Goal: Task Accomplishment & Management: Manage account settings

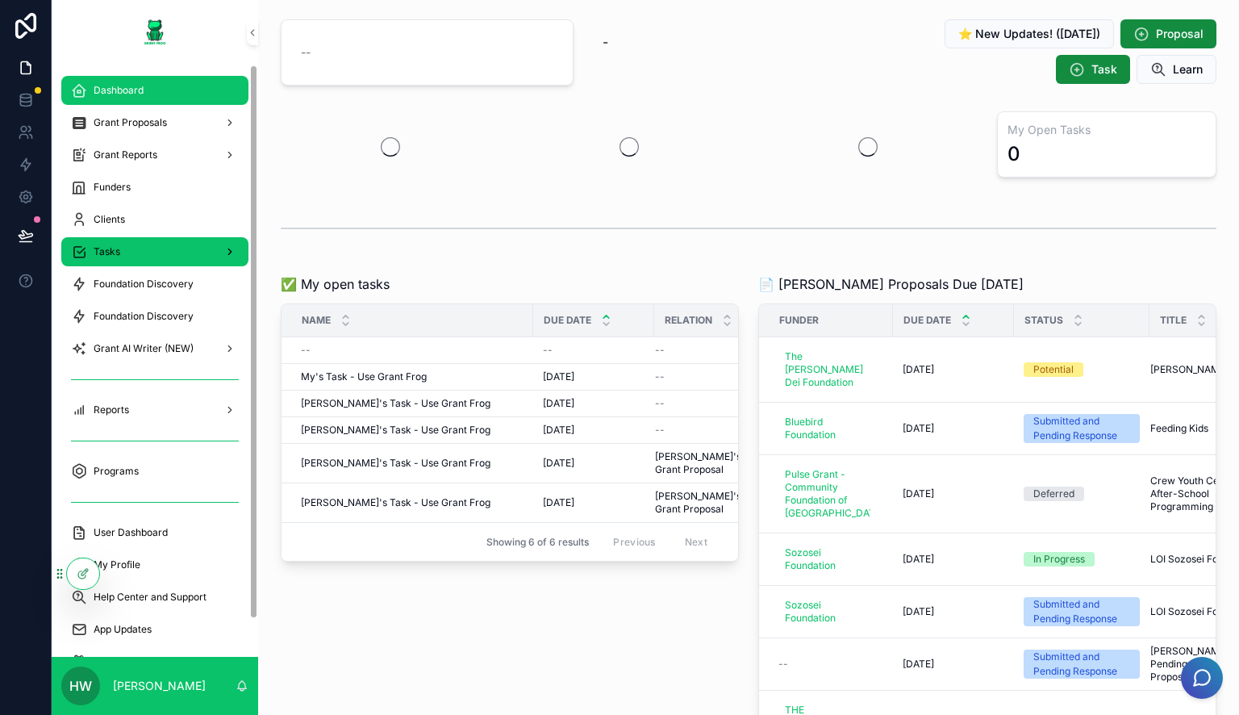
click at [134, 251] on div "Tasks" at bounding box center [155, 252] width 168 height 26
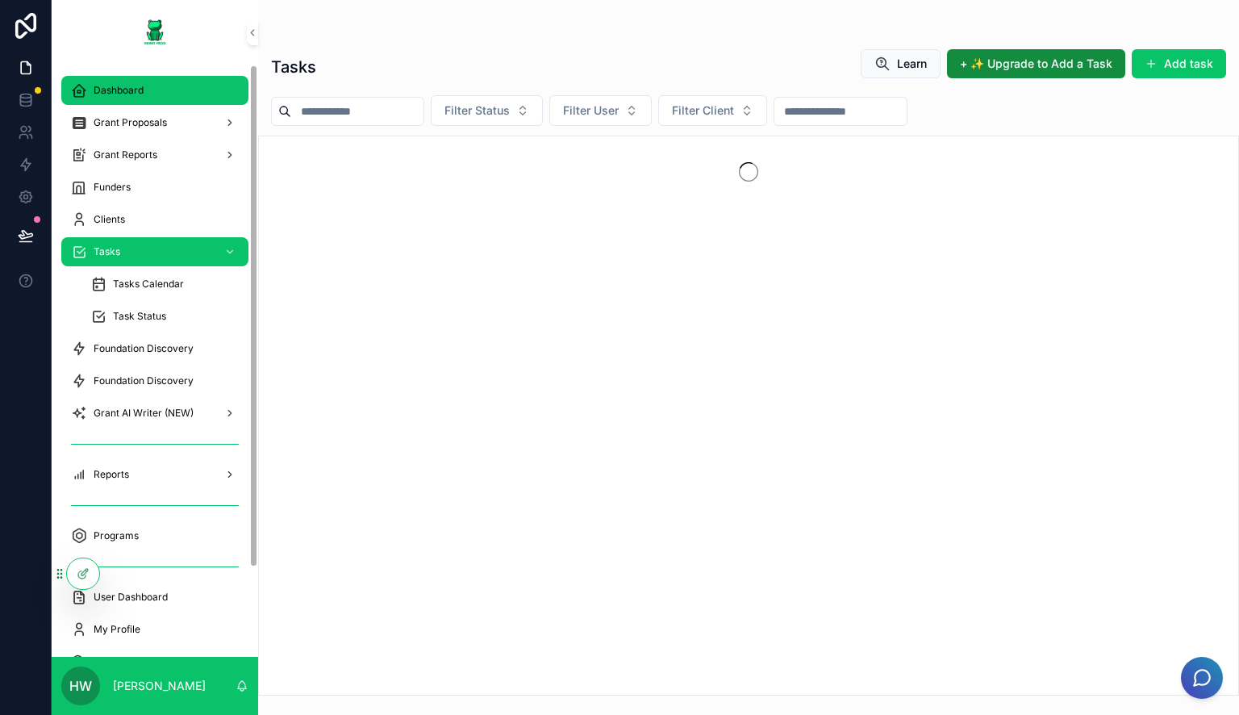
click at [173, 91] on div "Dashboard" at bounding box center [155, 90] width 168 height 26
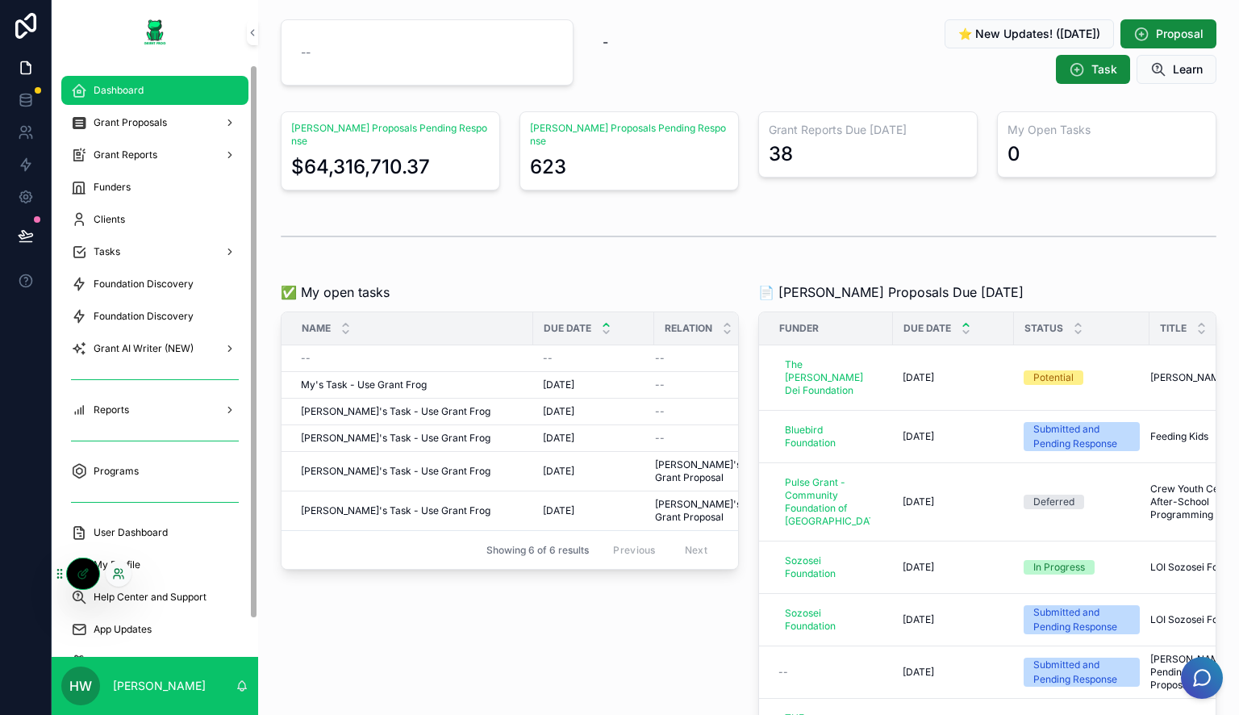
click at [121, 569] on icon at bounding box center [118, 573] width 13 height 13
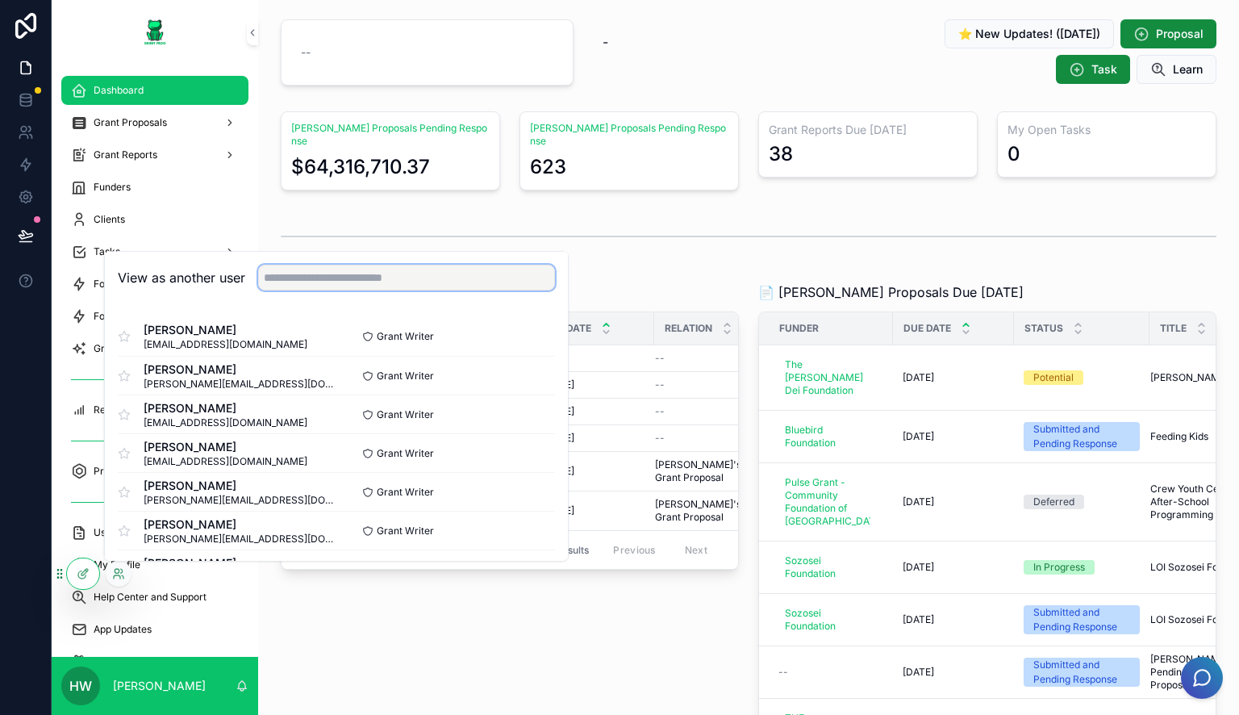
click at [409, 284] on input "text" at bounding box center [406, 278] width 297 height 26
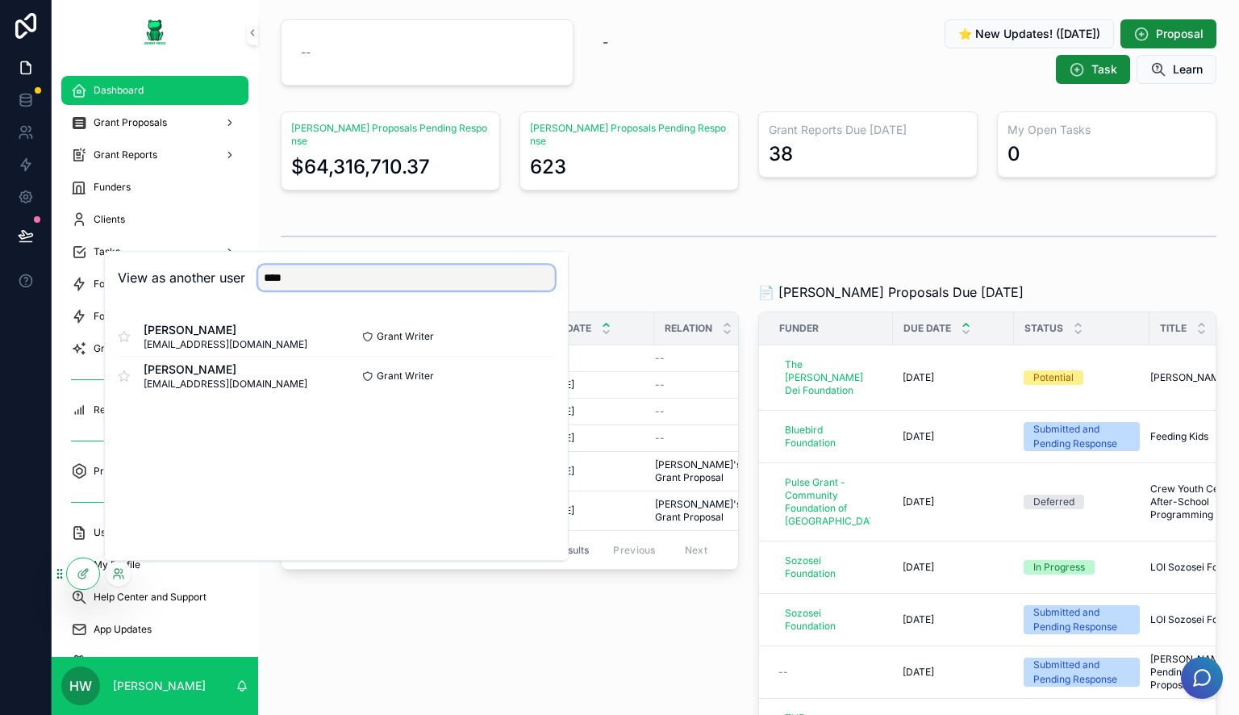
click at [499, 276] on input "****" at bounding box center [406, 278] width 297 height 26
click at [499, 273] on input "****" at bounding box center [406, 278] width 297 height 26
type input "****"
click at [460, 272] on input "****" at bounding box center [406, 278] width 297 height 26
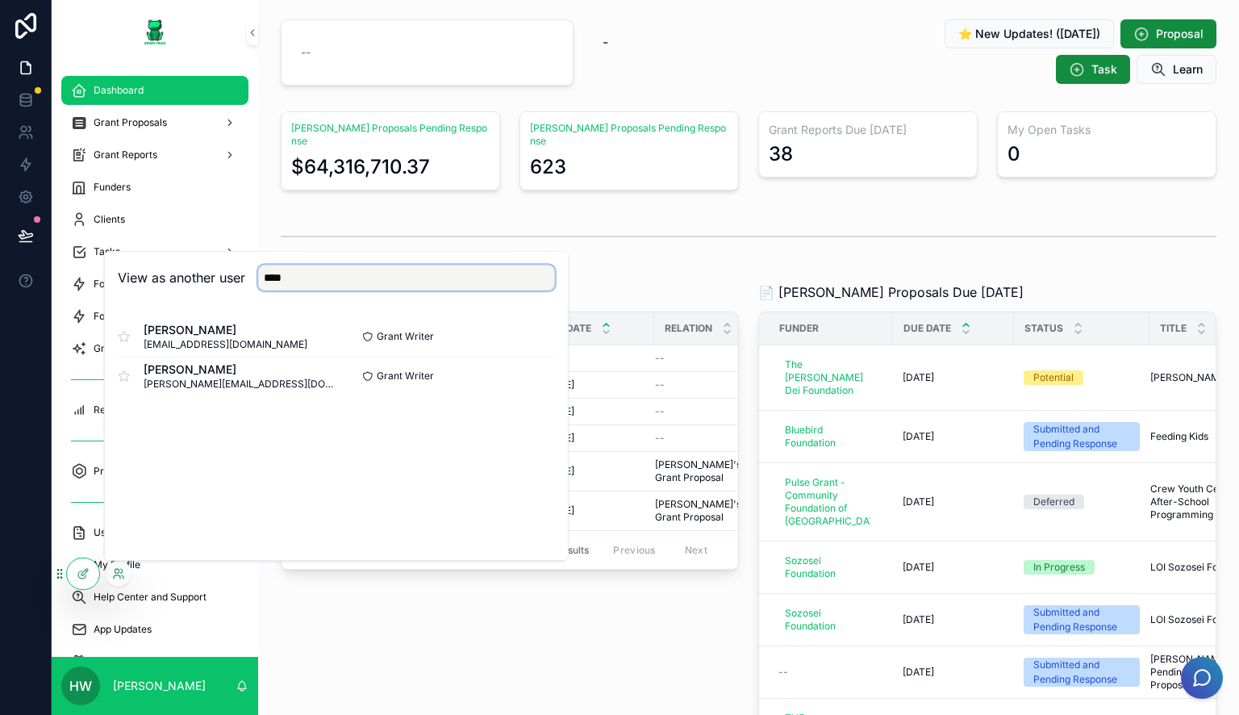
click at [460, 272] on input "****" at bounding box center [406, 278] width 297 height 26
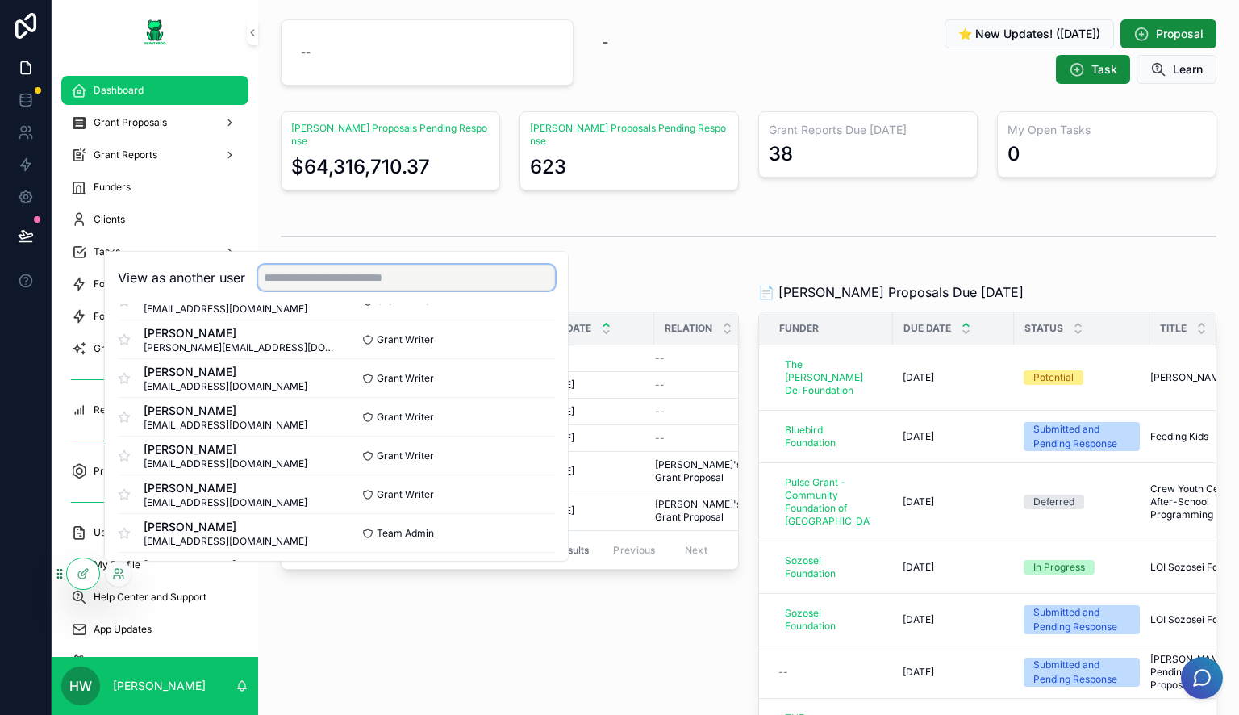
scroll to position [4409, 0]
click at [518, 373] on button "Select" at bounding box center [534, 380] width 42 height 23
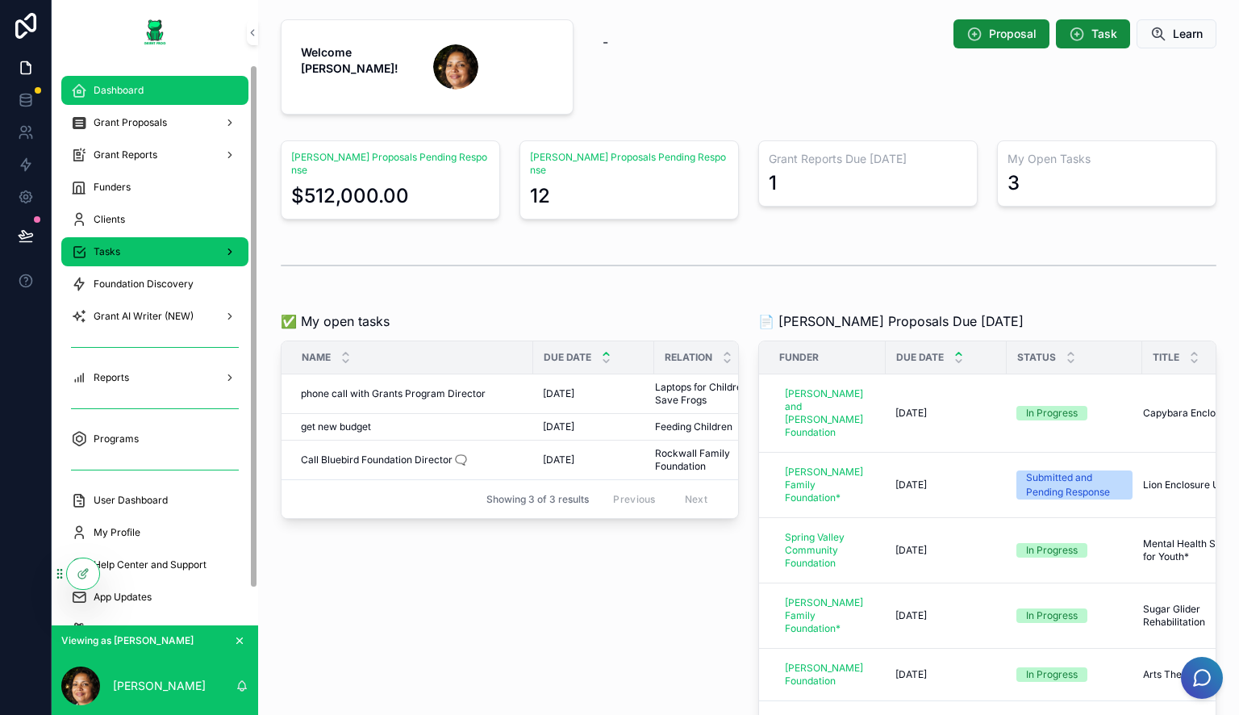
click at [106, 261] on div "Tasks" at bounding box center [155, 252] width 168 height 26
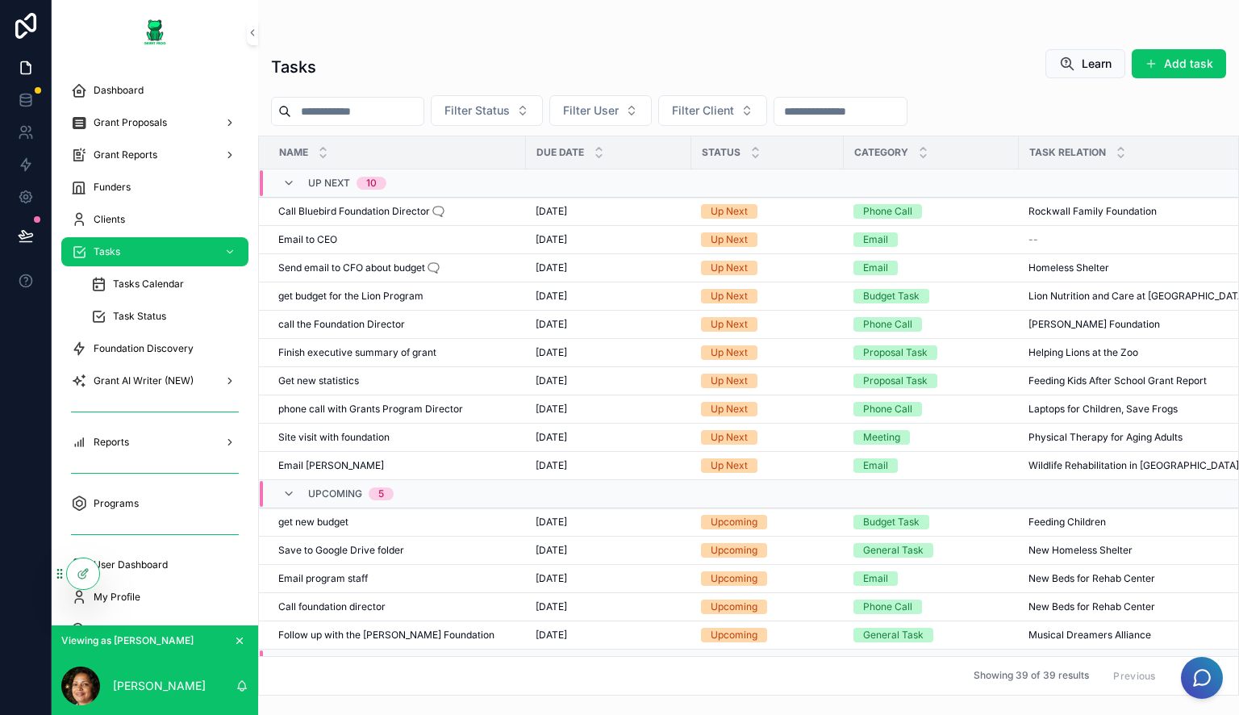
click at [597, 142] on div "Due Date" at bounding box center [609, 152] width 164 height 31
click at [597, 144] on icon "scrollable content" at bounding box center [599, 149] width 10 height 10
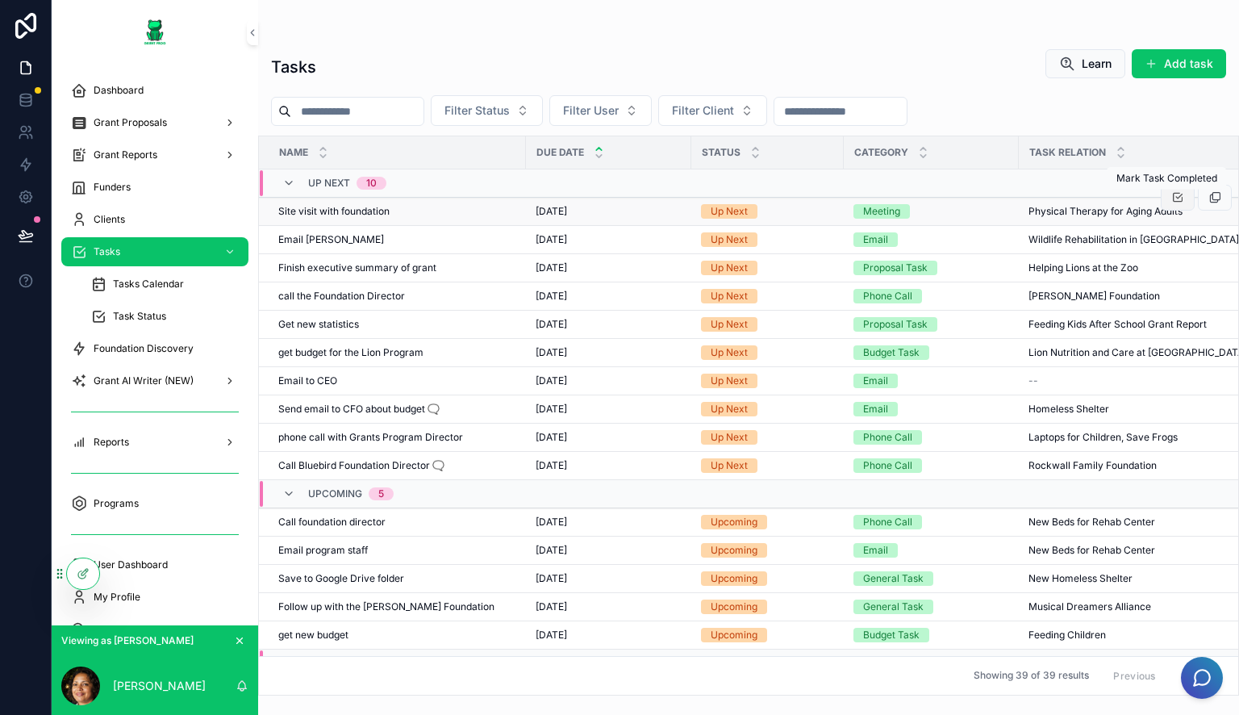
click at [1171, 201] on icon "scrollable content" at bounding box center [1177, 197] width 13 height 13
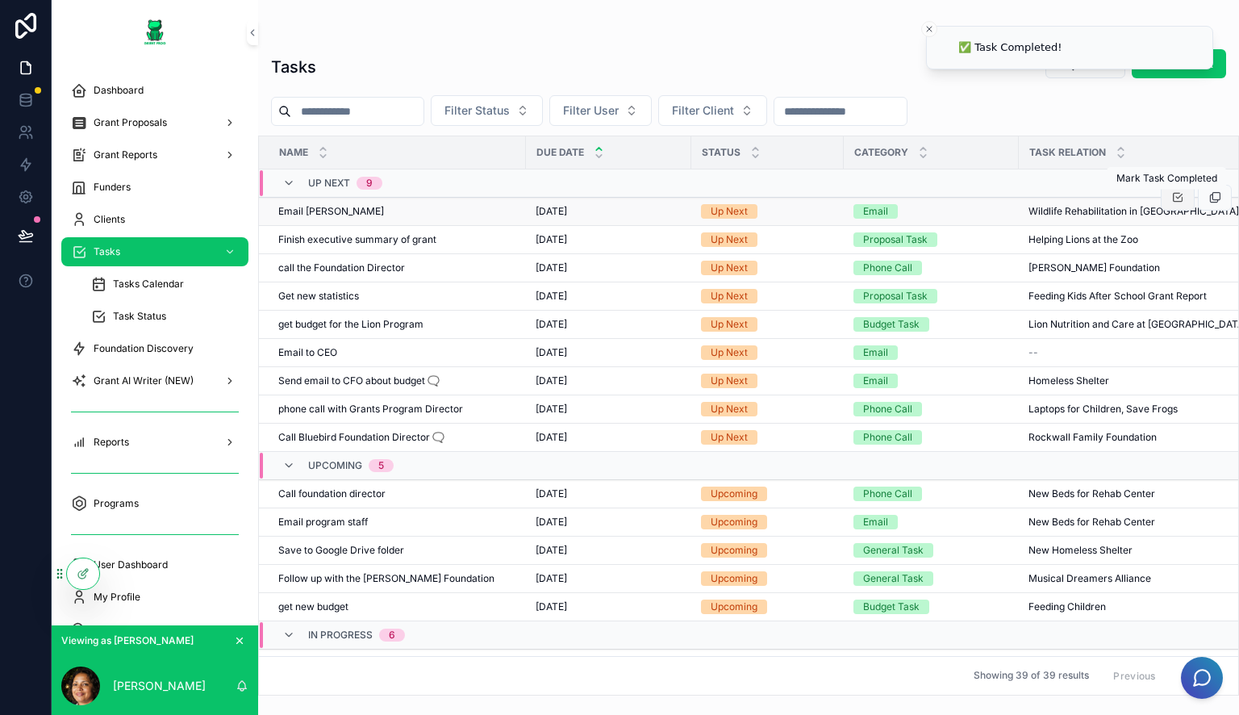
click at [1171, 200] on icon "scrollable content" at bounding box center [1177, 197] width 13 height 13
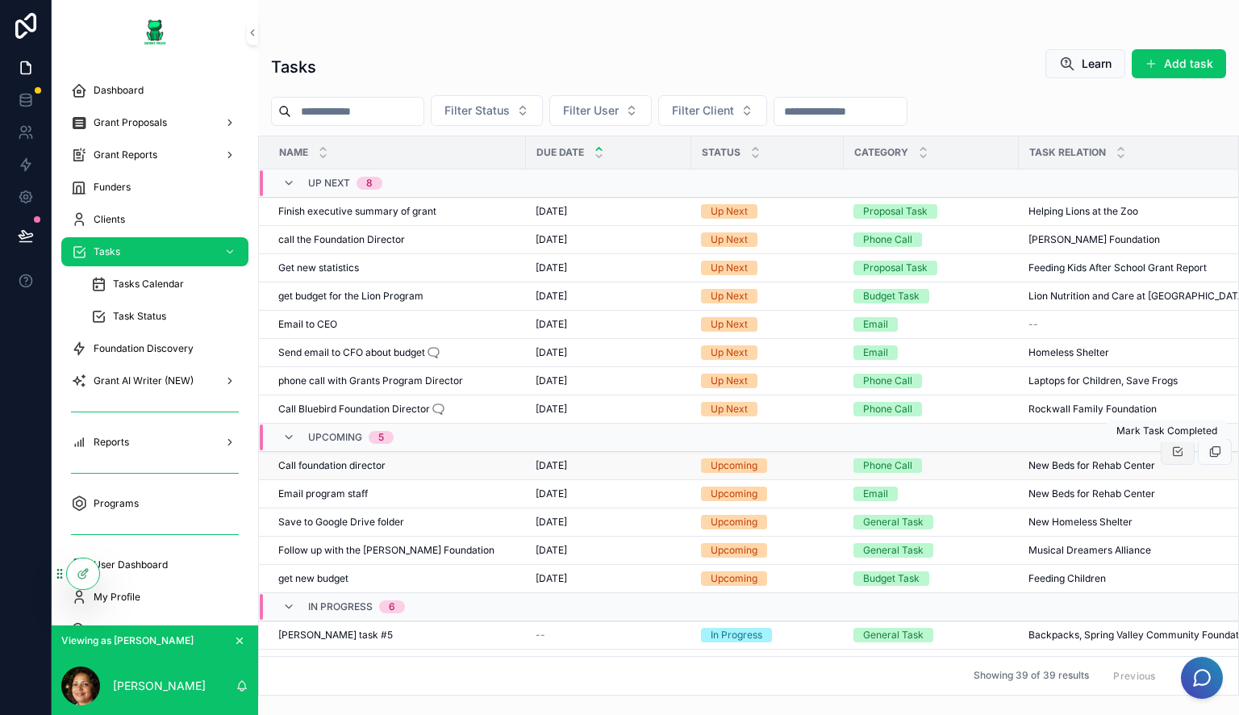
click at [1171, 453] on icon "scrollable content" at bounding box center [1177, 451] width 13 height 13
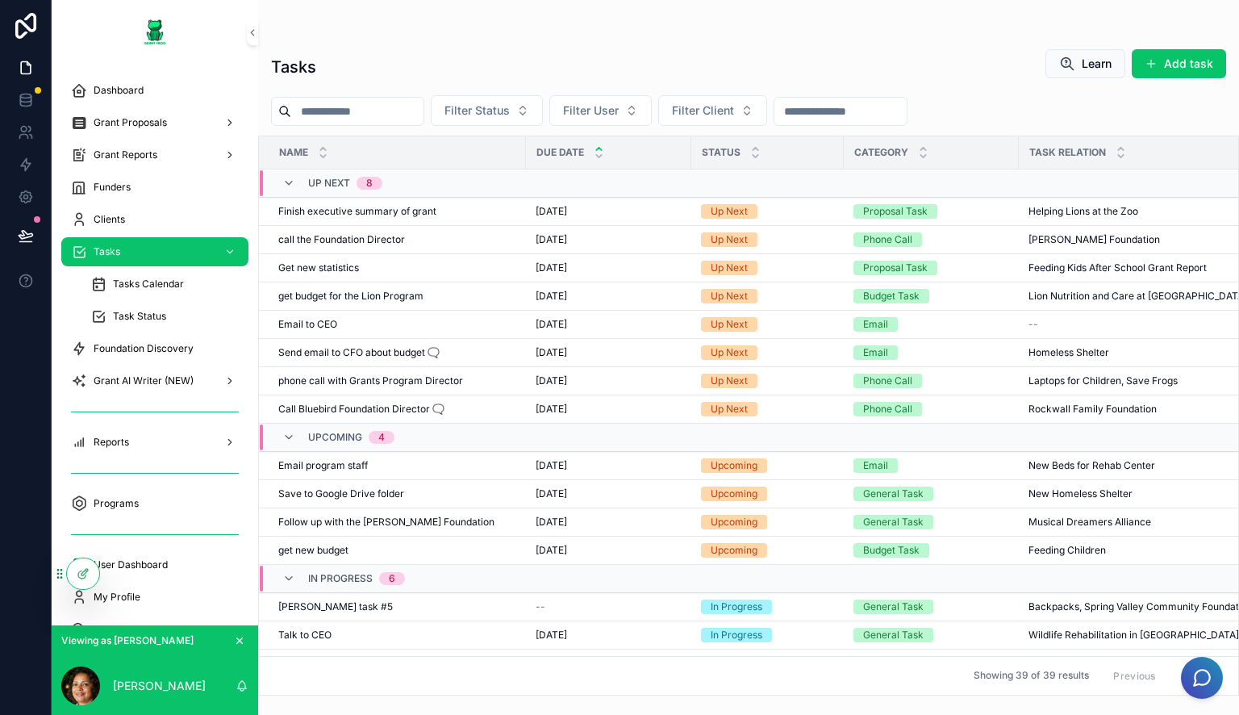
click at [0, 0] on icon "scrollable content" at bounding box center [0, 0] width 0 height 0
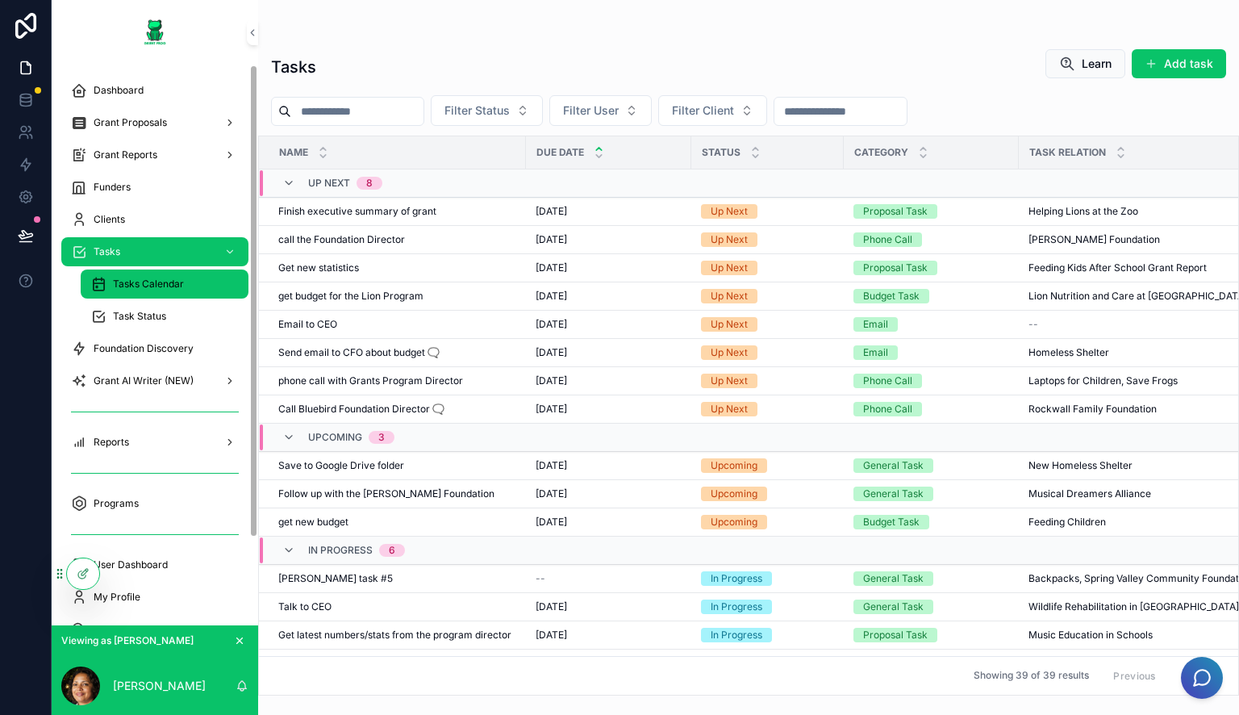
click at [187, 277] on div "Tasks Calendar" at bounding box center [164, 284] width 148 height 26
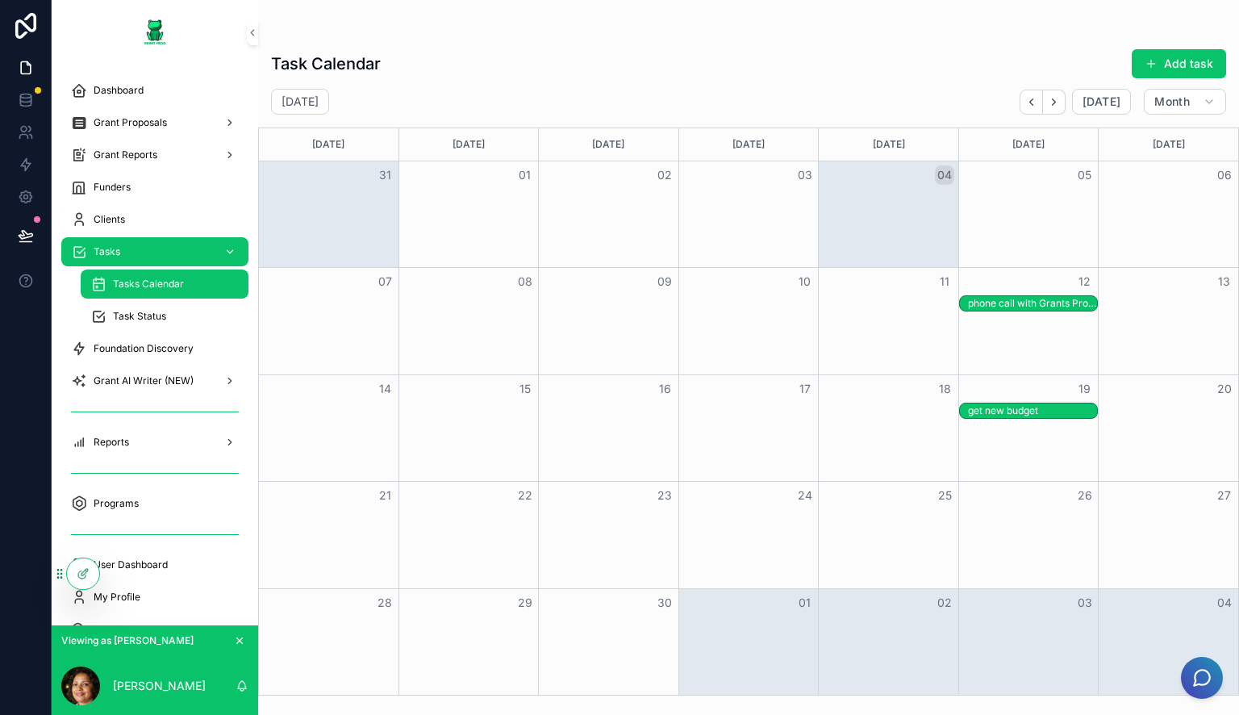
click at [123, 244] on div "Tasks" at bounding box center [155, 252] width 168 height 26
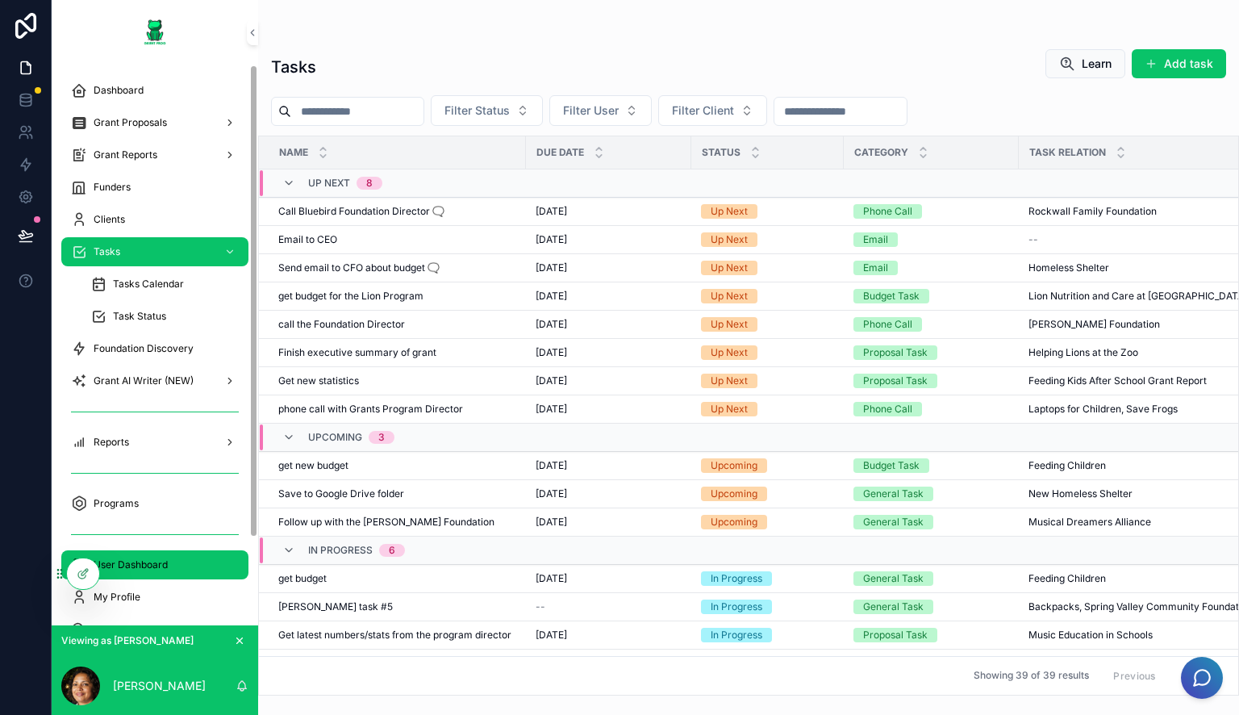
click at [171, 552] on div "User Dashboard" at bounding box center [155, 565] width 168 height 26
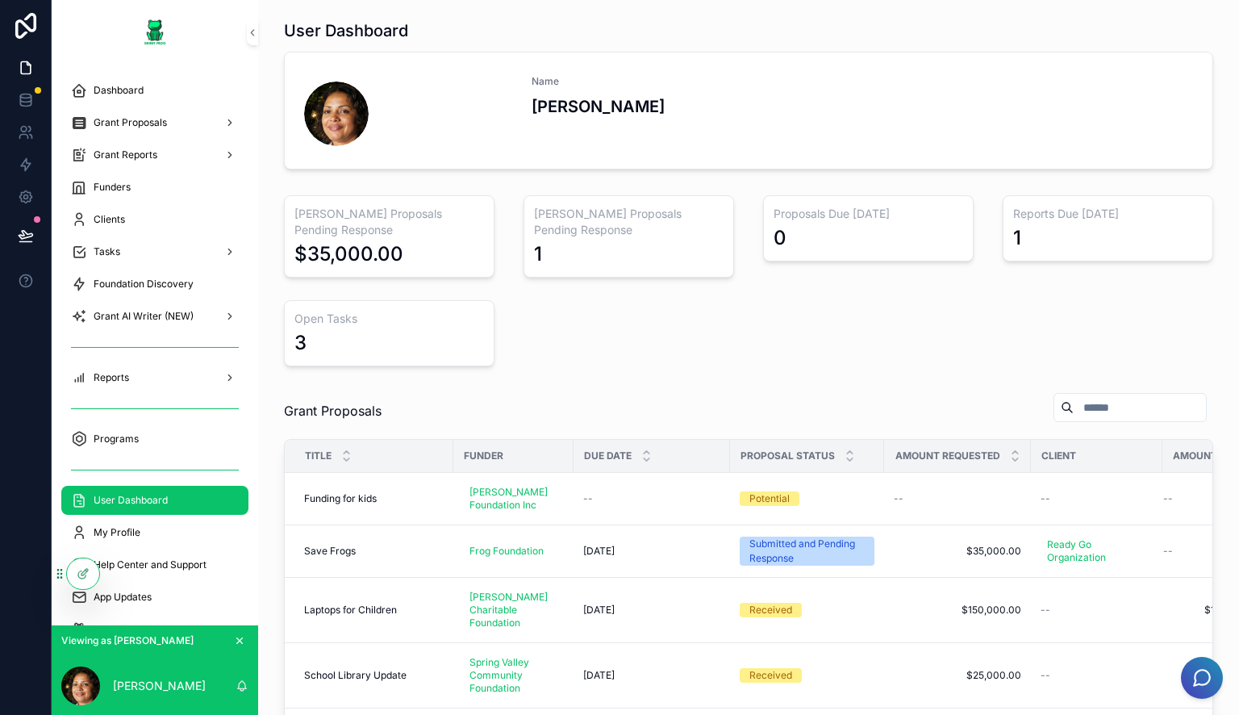
click at [795, 332] on div "Grant Proposals Pending Response $35,000.00 Grant Proposals Pending Response 1 …" at bounding box center [748, 281] width 949 height 184
click at [792, 319] on div "Grant Proposals Pending Response $35,000.00 Grant Proposals Pending Response 1 …" at bounding box center [748, 281] width 949 height 184
click at [83, 578] on icon at bounding box center [81, 574] width 7 height 7
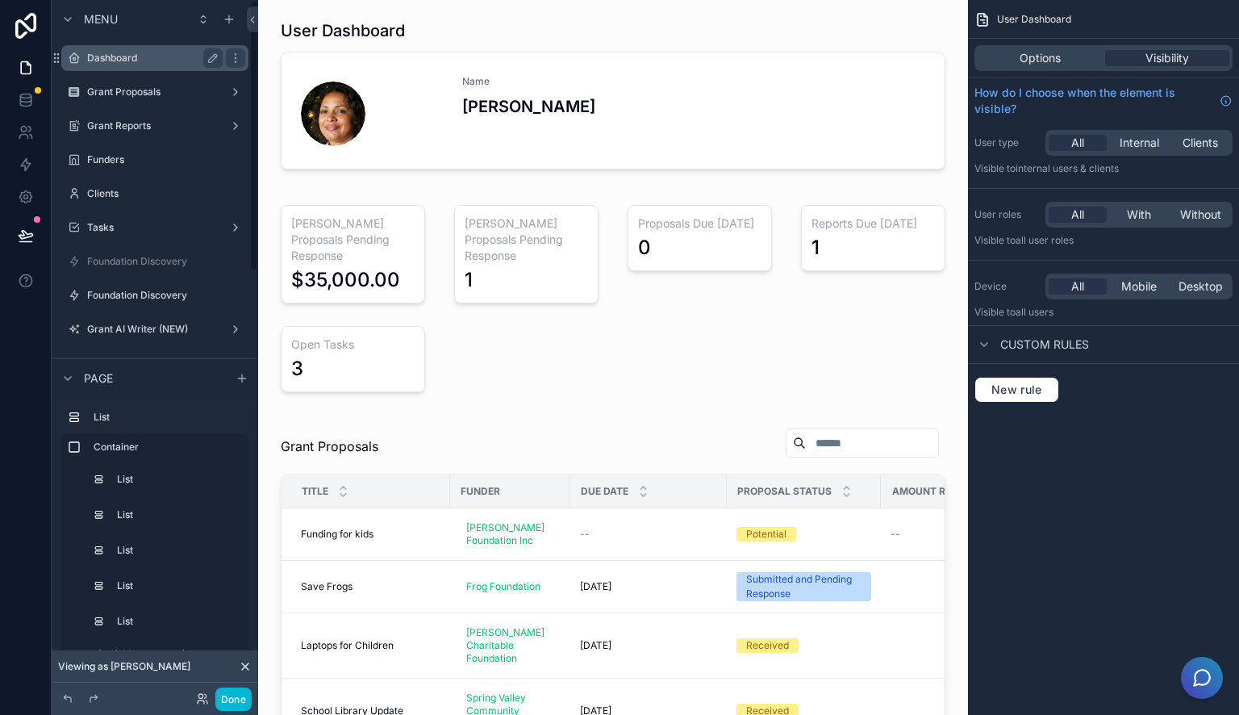
click at [155, 61] on label "Dashboard" at bounding box center [151, 58] width 129 height 13
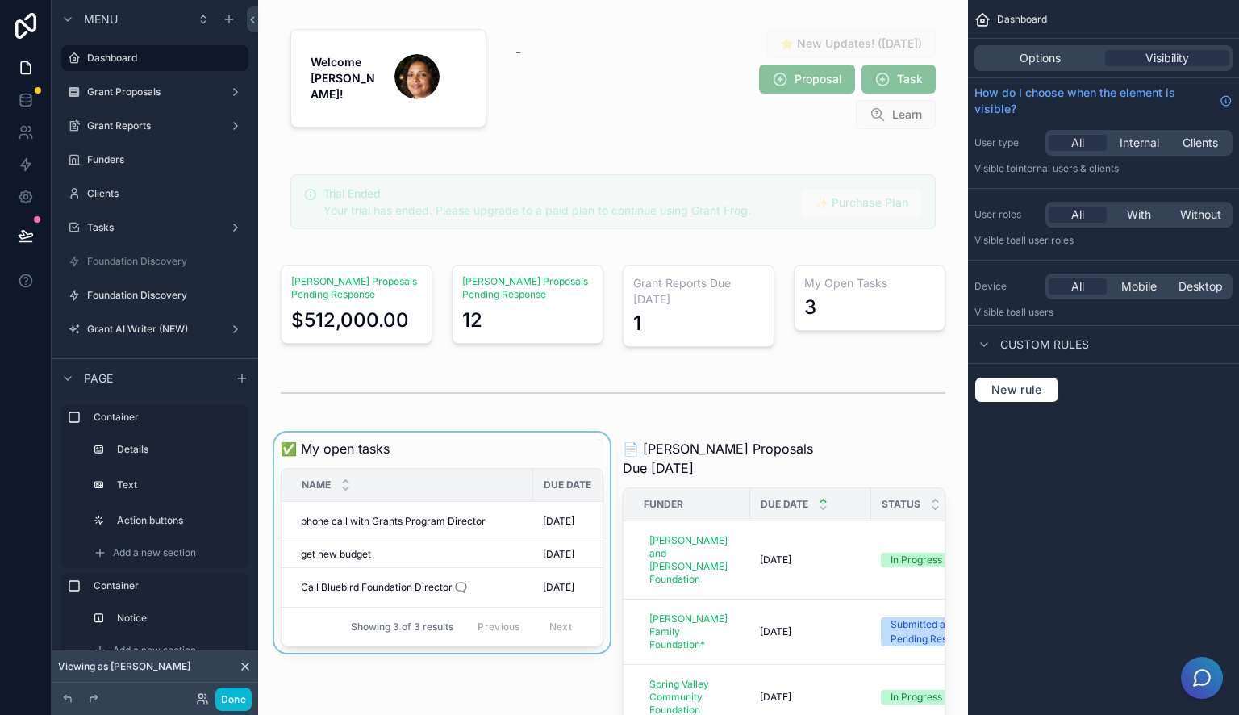
click at [466, 490] on div "Name" at bounding box center [407, 484] width 250 height 31
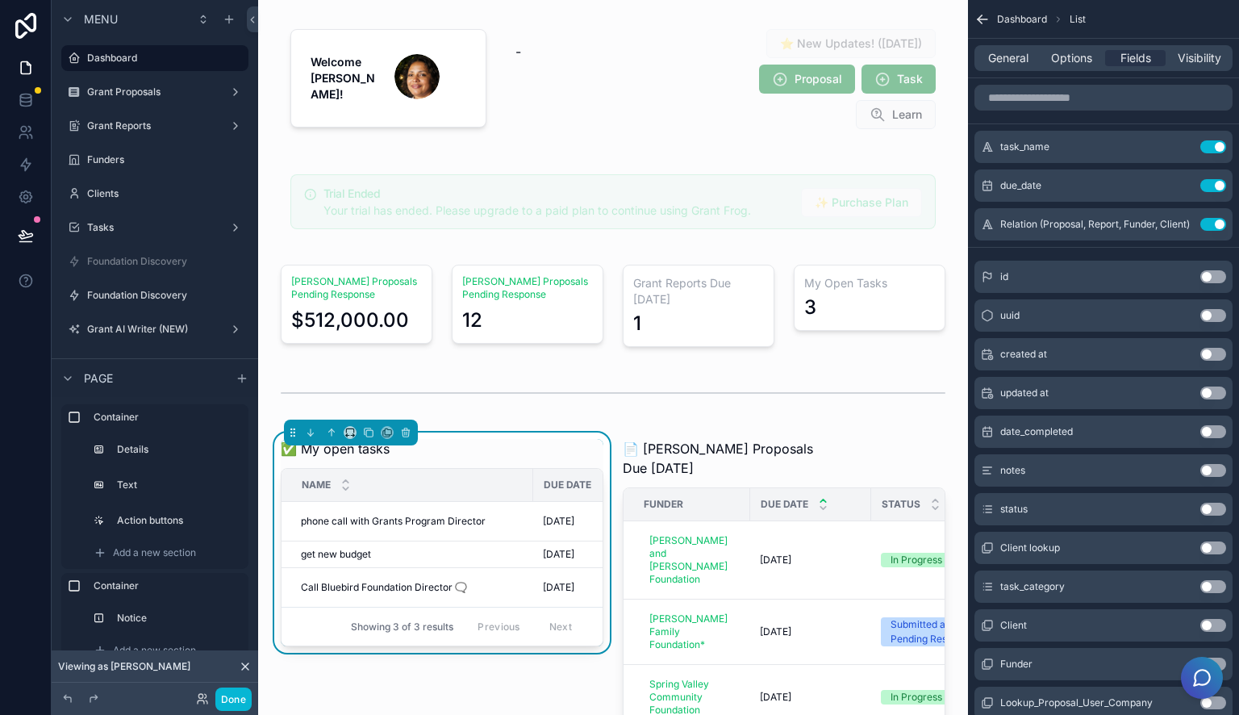
click at [511, 478] on div "Name" at bounding box center [407, 484] width 250 height 31
click at [998, 55] on span "General" at bounding box center [1008, 58] width 40 height 16
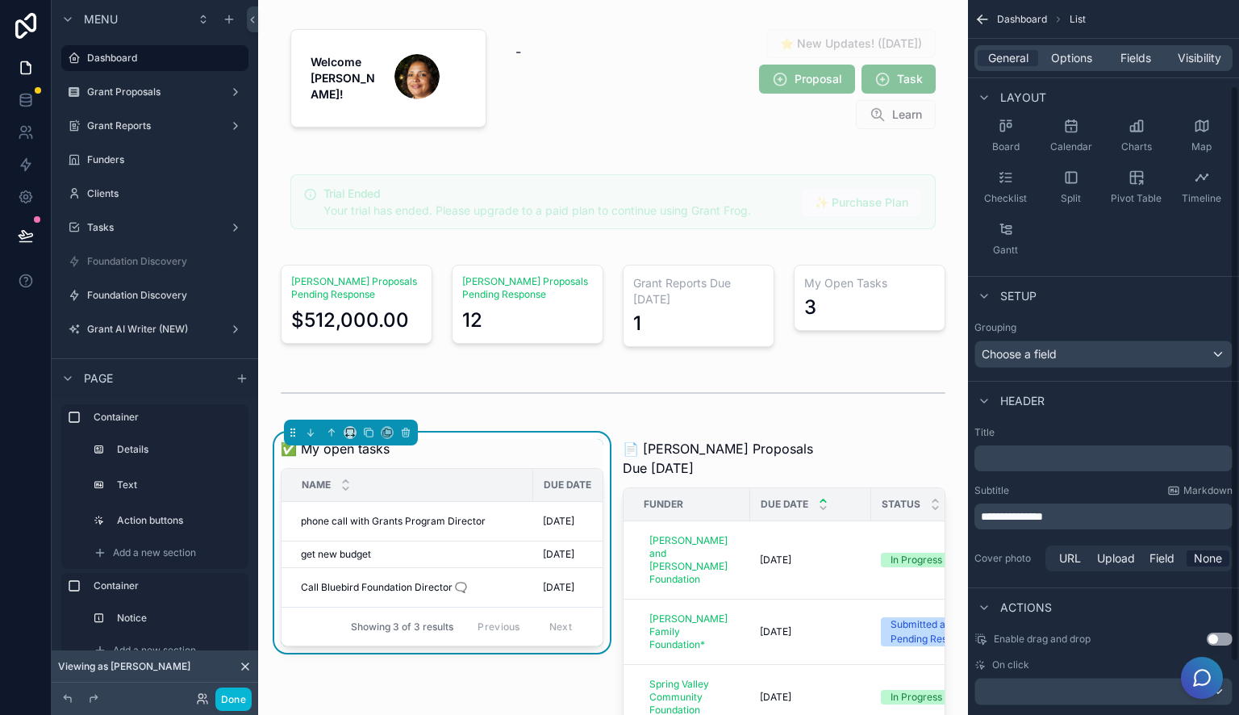
scroll to position [170, 0]
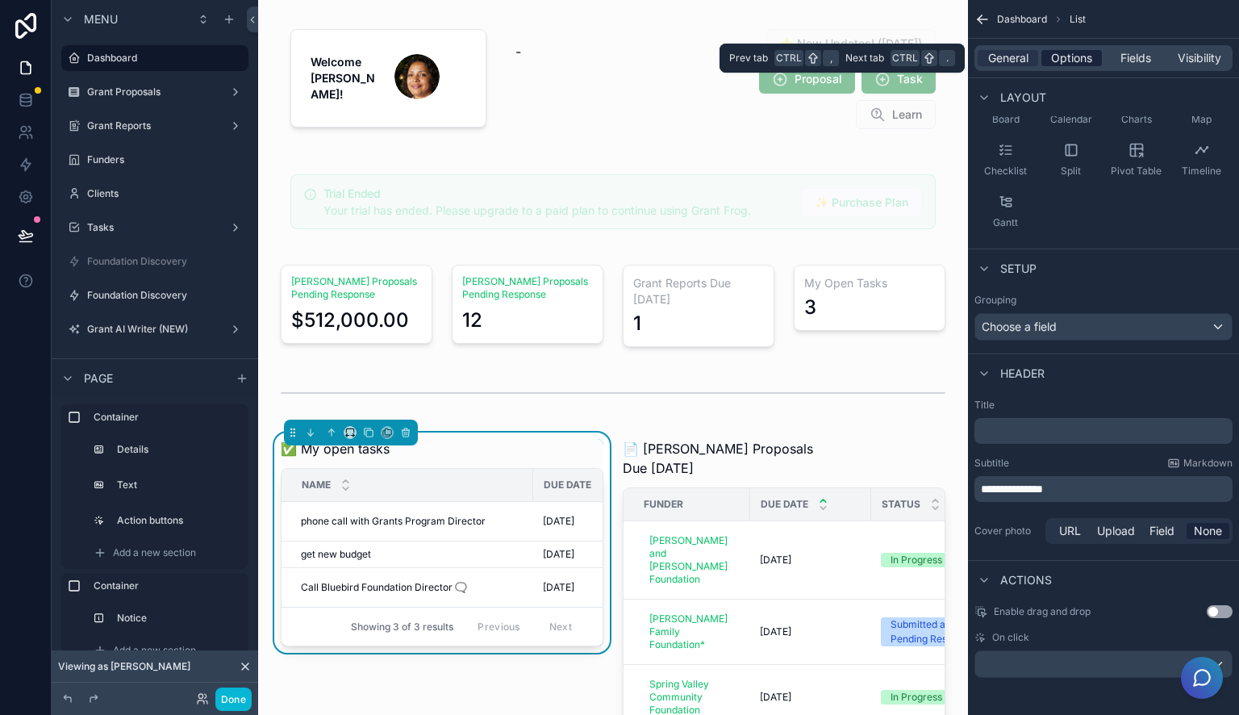
click at [1089, 54] on span "Options" at bounding box center [1071, 58] width 41 height 16
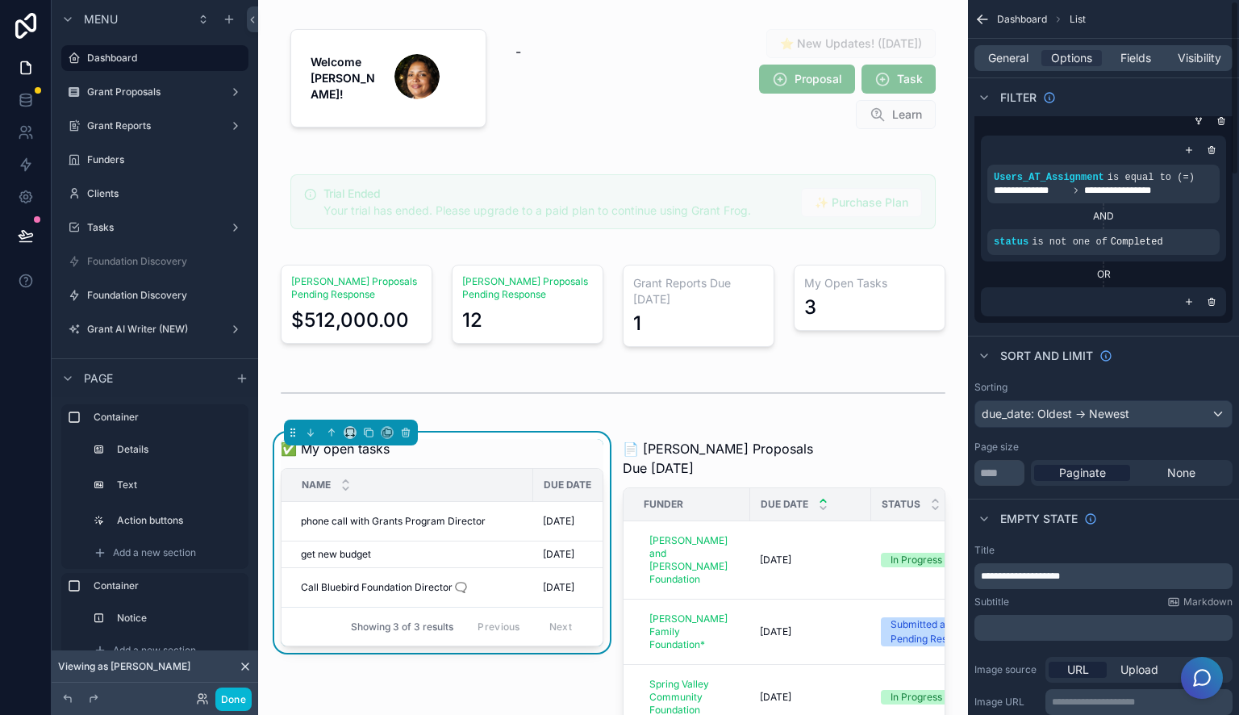
scroll to position [0, 0]
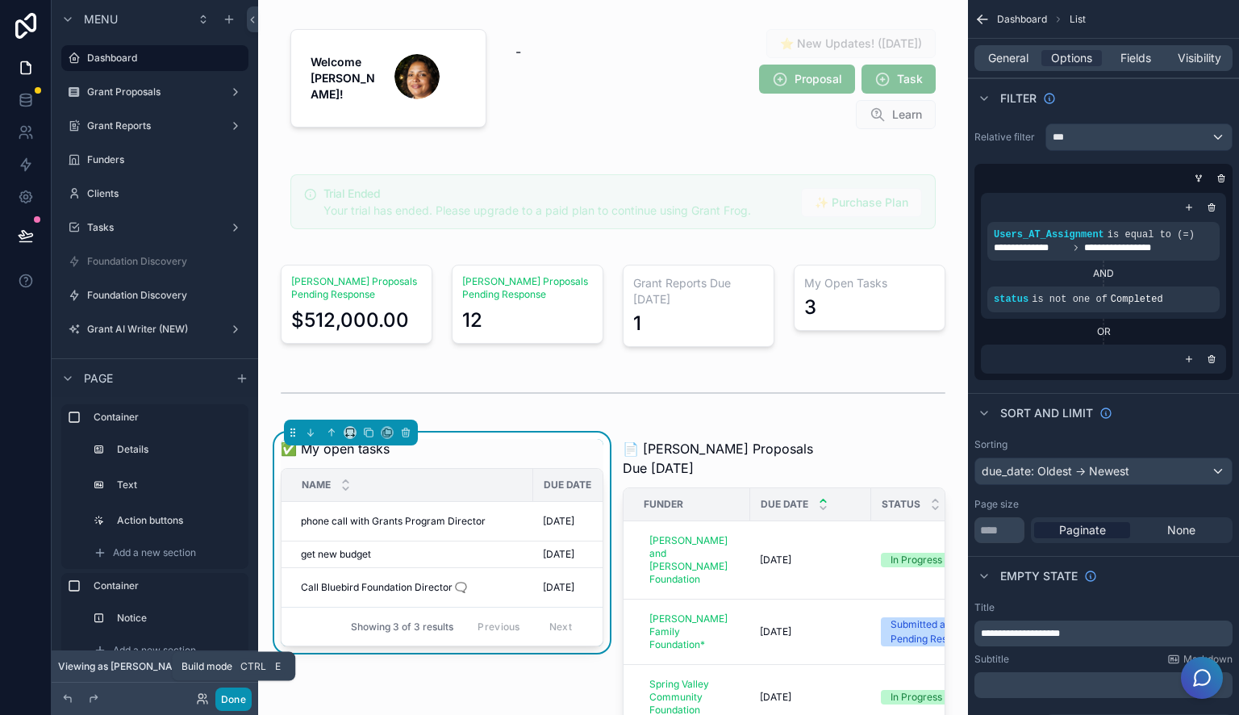
click at [229, 700] on button "Done" at bounding box center [233, 698] width 36 height 23
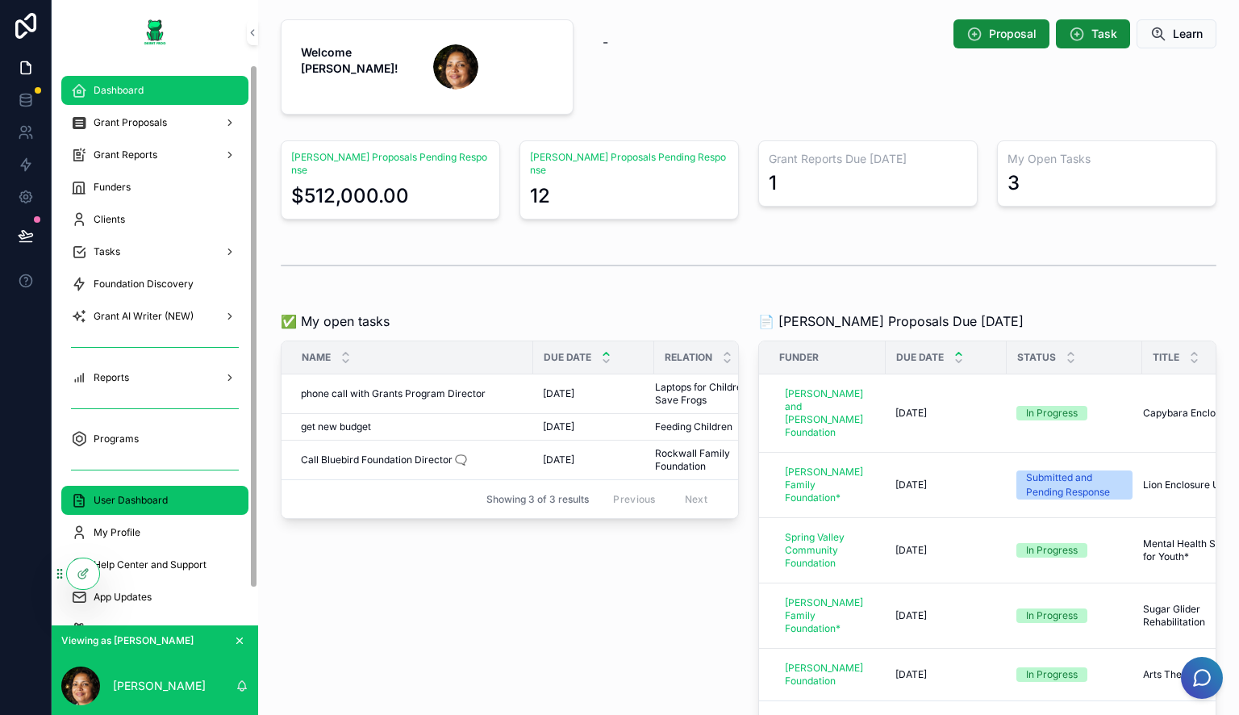
click at [121, 494] on span "User Dashboard" at bounding box center [131, 500] width 74 height 13
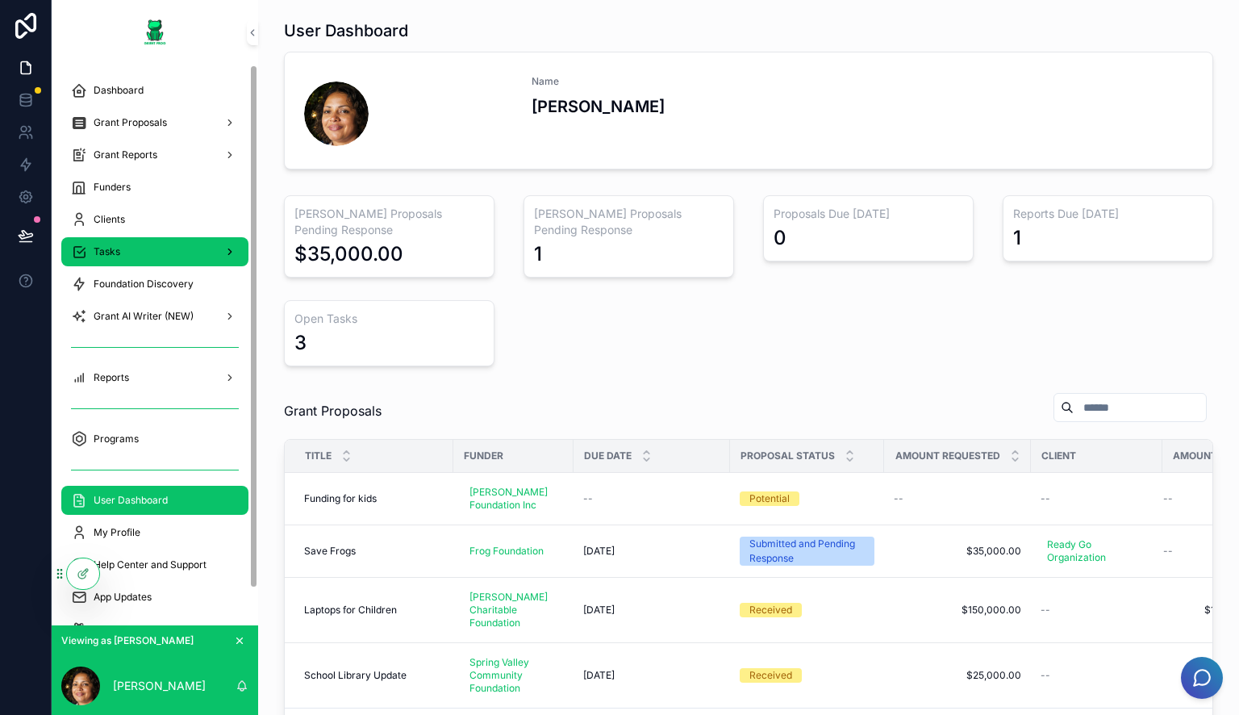
click at [120, 247] on div "Tasks" at bounding box center [155, 252] width 168 height 26
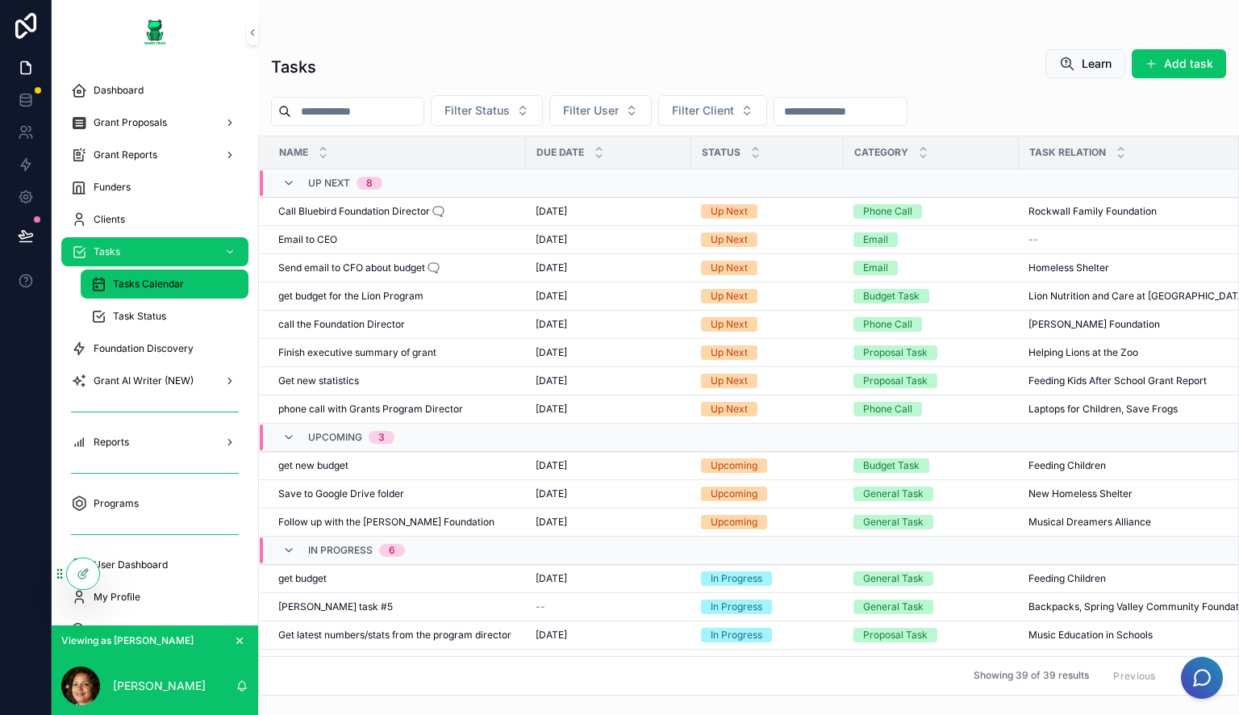
click at [168, 282] on span "Tasks Calendar" at bounding box center [148, 283] width 71 height 13
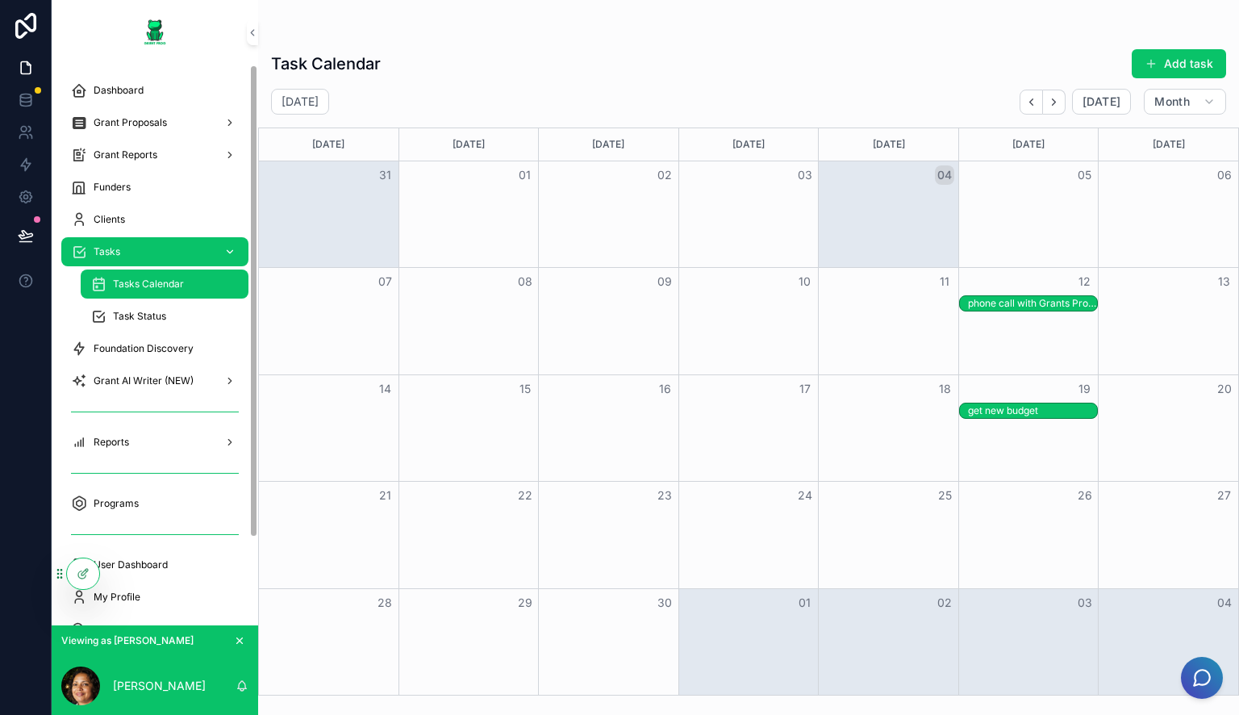
click at [130, 246] on div "Tasks" at bounding box center [155, 252] width 168 height 26
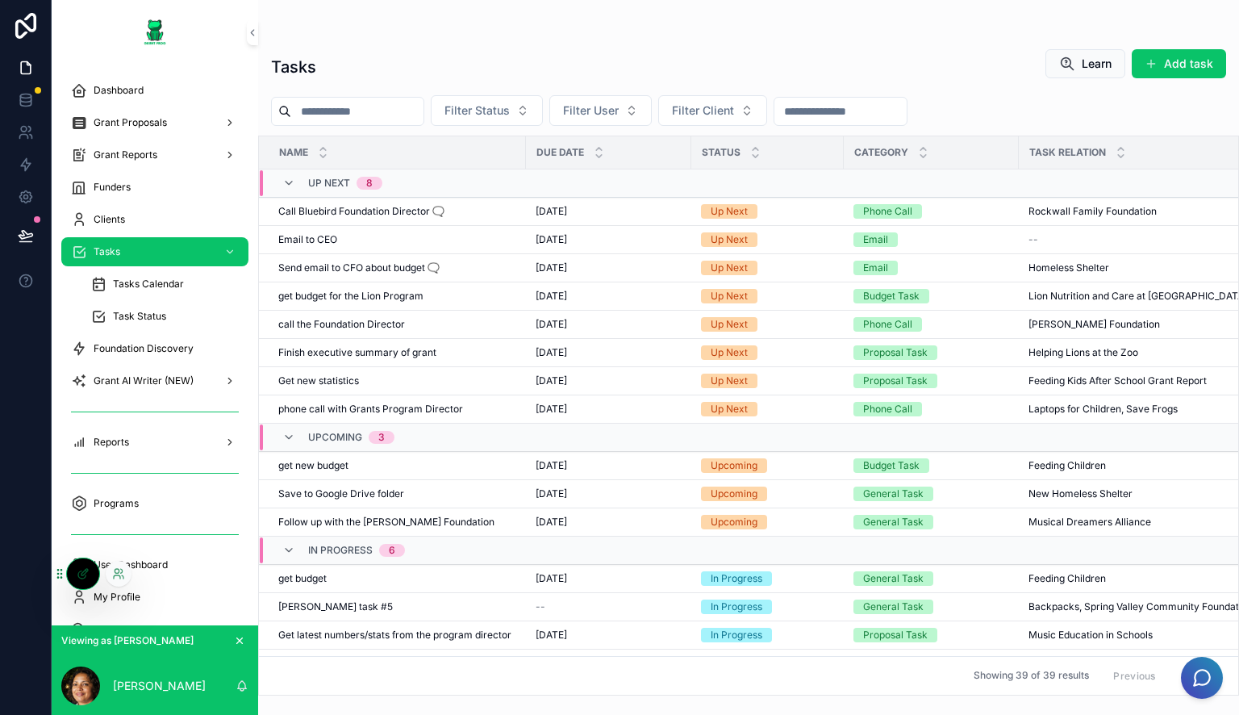
click at [124, 574] on div at bounding box center [119, 574] width 26 height 26
click at [122, 574] on icon at bounding box center [118, 573] width 13 height 13
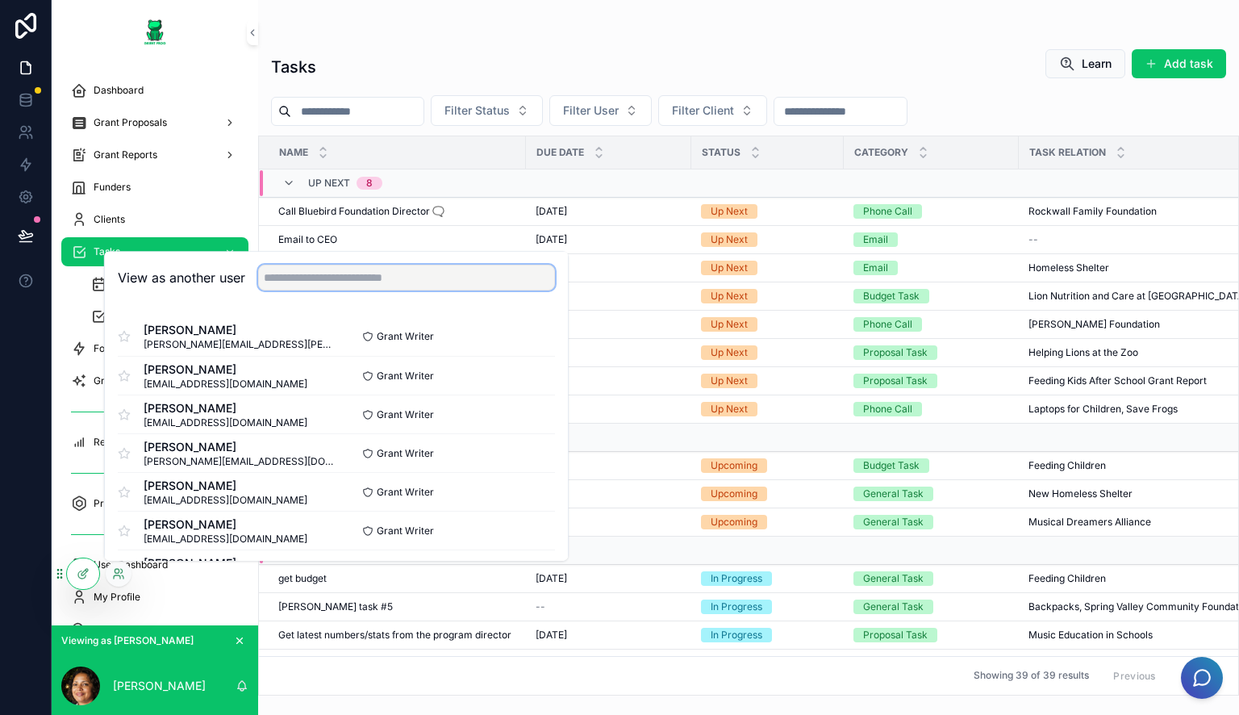
click at [331, 284] on input "text" at bounding box center [406, 278] width 297 height 26
type input "*"
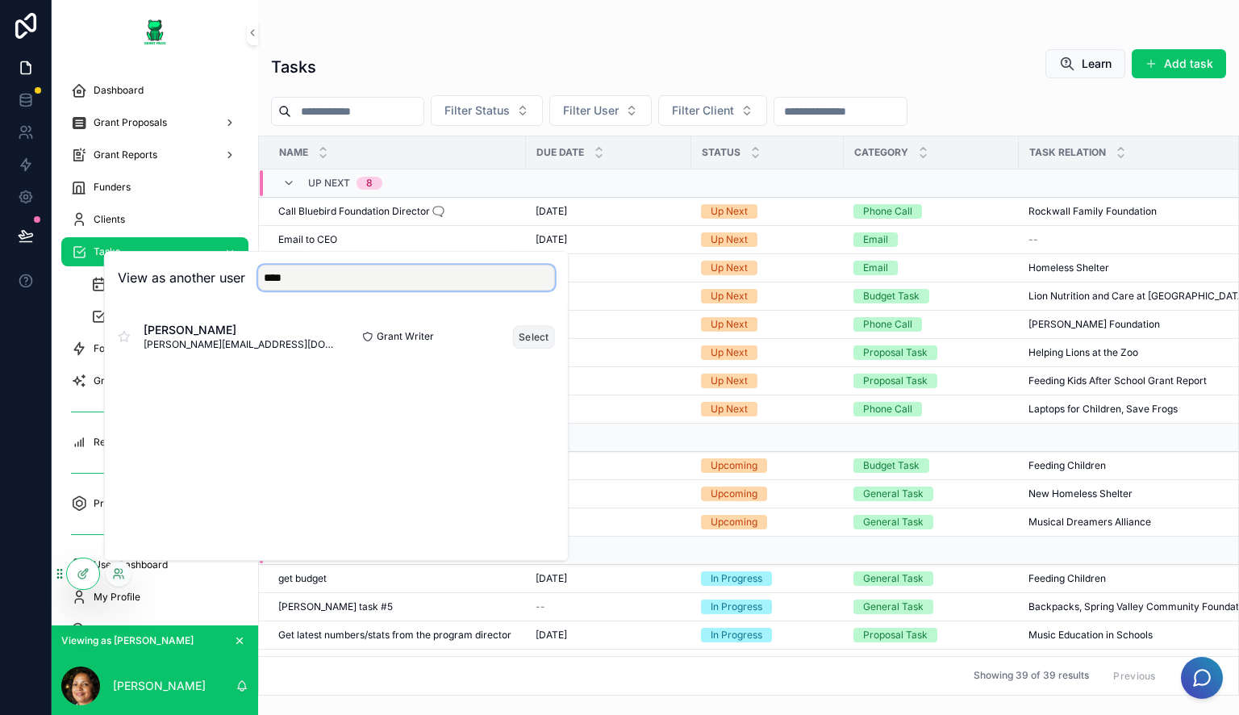
type input "****"
click at [524, 338] on button "Select" at bounding box center [534, 336] width 42 height 23
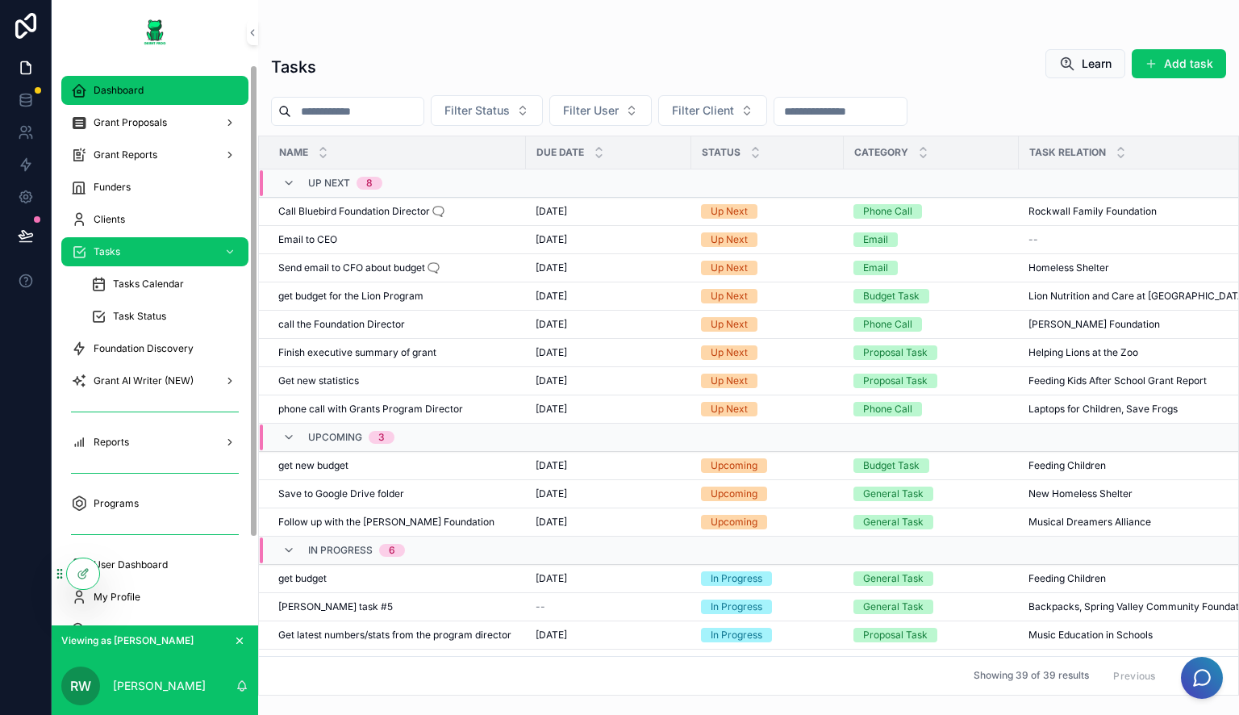
click at [152, 97] on div "Dashboard" at bounding box center [155, 90] width 168 height 26
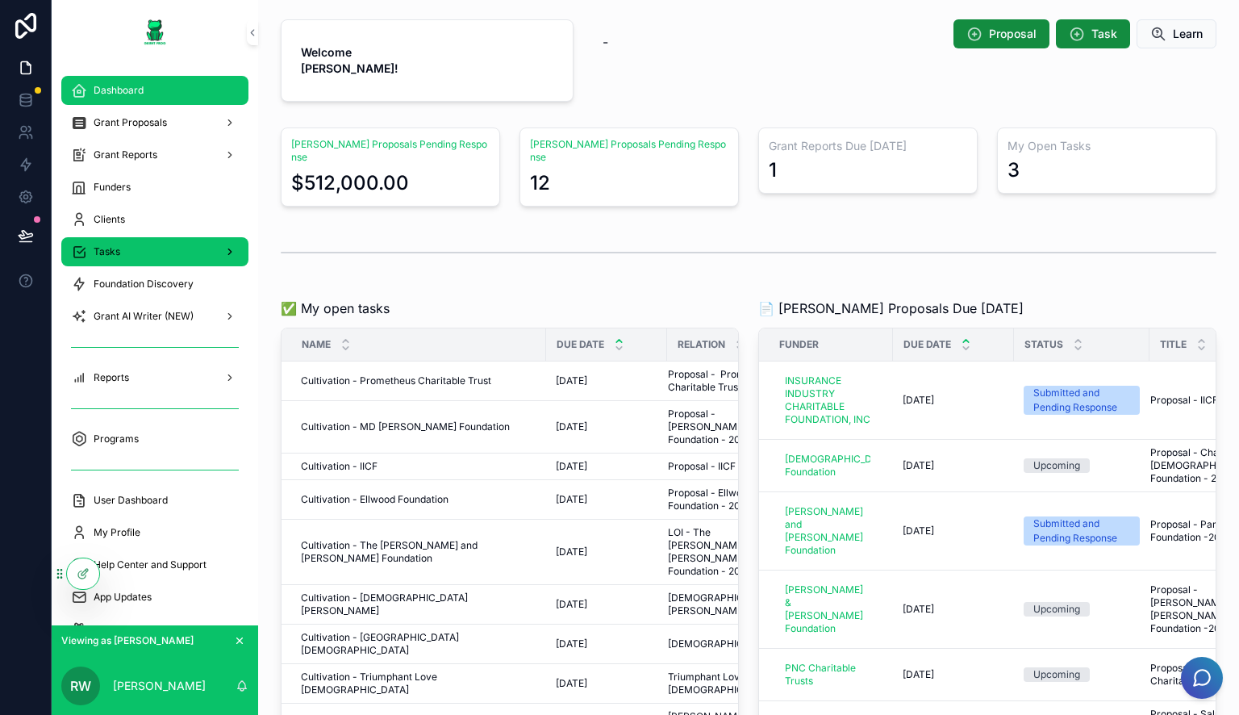
click at [140, 242] on div "Tasks" at bounding box center [155, 252] width 168 height 26
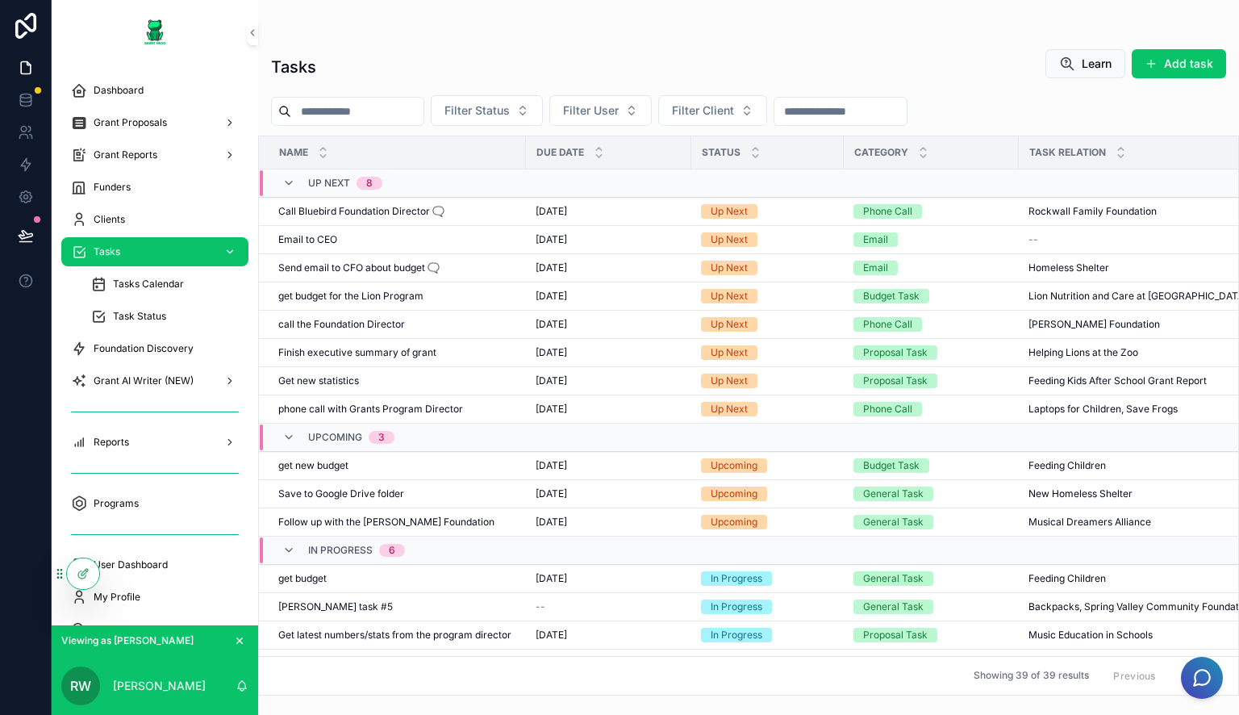
click at [140, 242] on div "Tasks" at bounding box center [155, 252] width 168 height 26
click at [154, 272] on div "Tasks Calendar" at bounding box center [164, 284] width 148 height 26
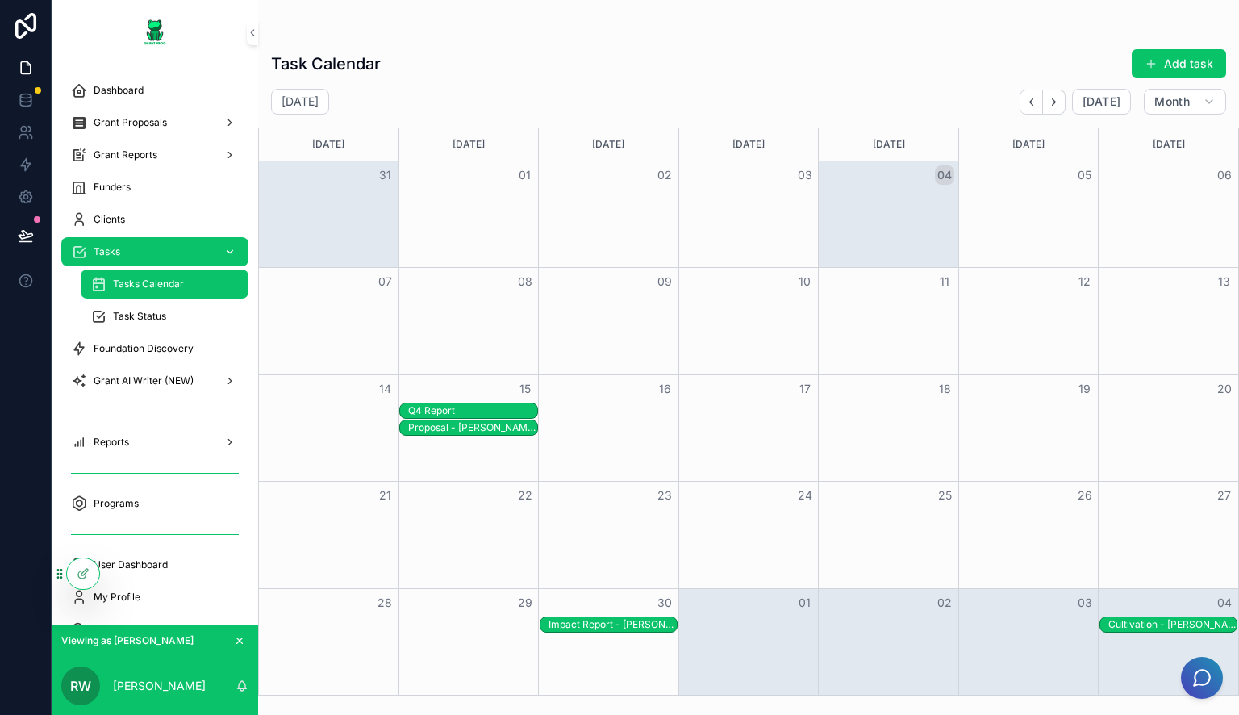
click at [116, 247] on span "Tasks" at bounding box center [107, 251] width 27 height 13
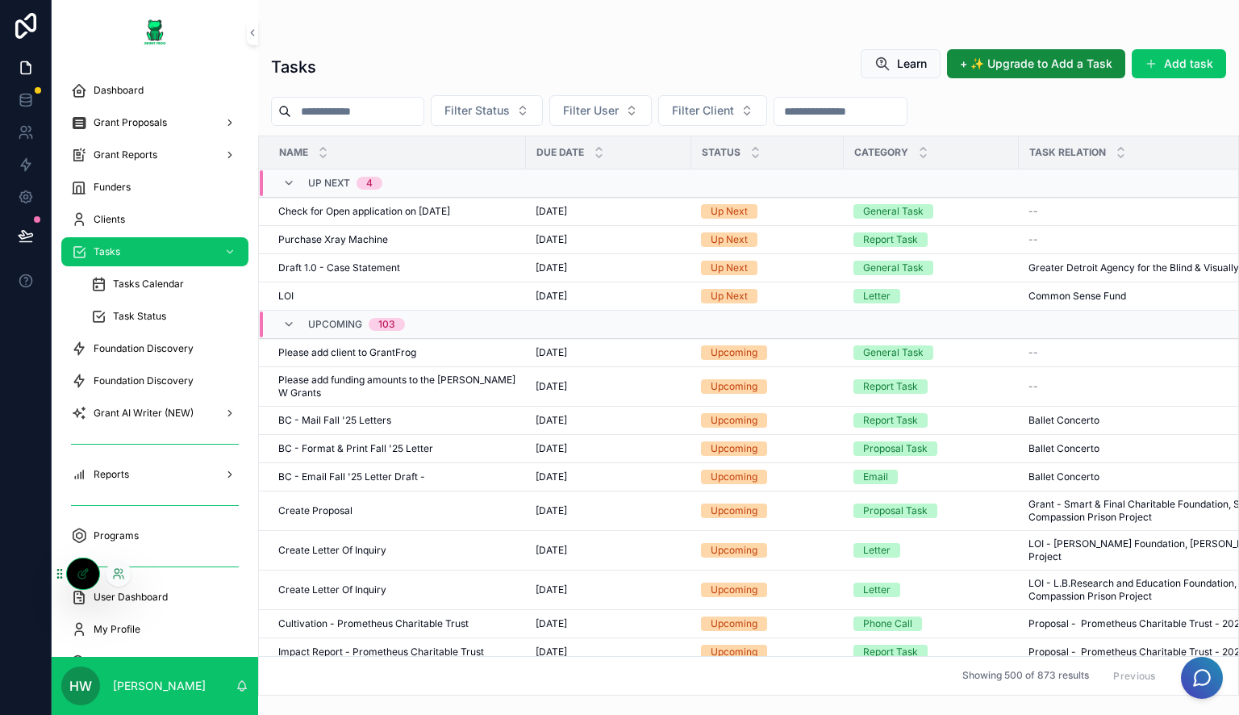
click at [125, 574] on div at bounding box center [119, 574] width 26 height 26
click at [119, 571] on icon at bounding box center [118, 573] width 13 height 13
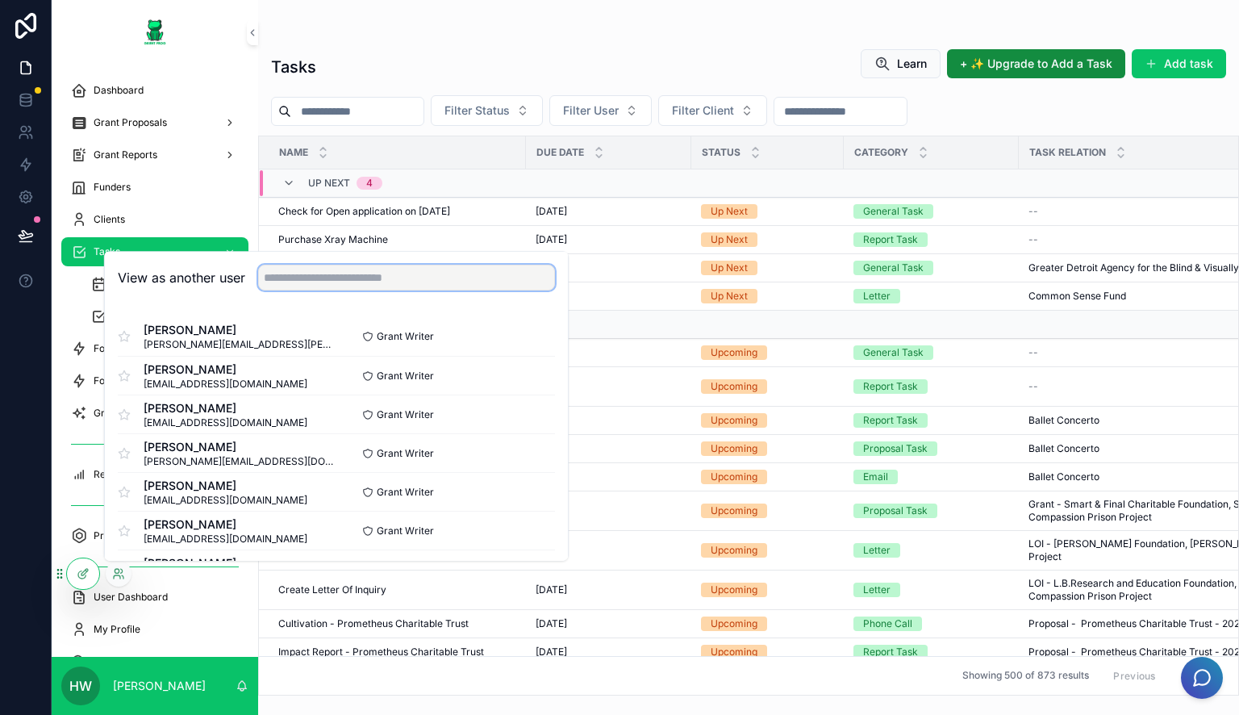
click at [351, 286] on input "text" at bounding box center [406, 278] width 297 height 26
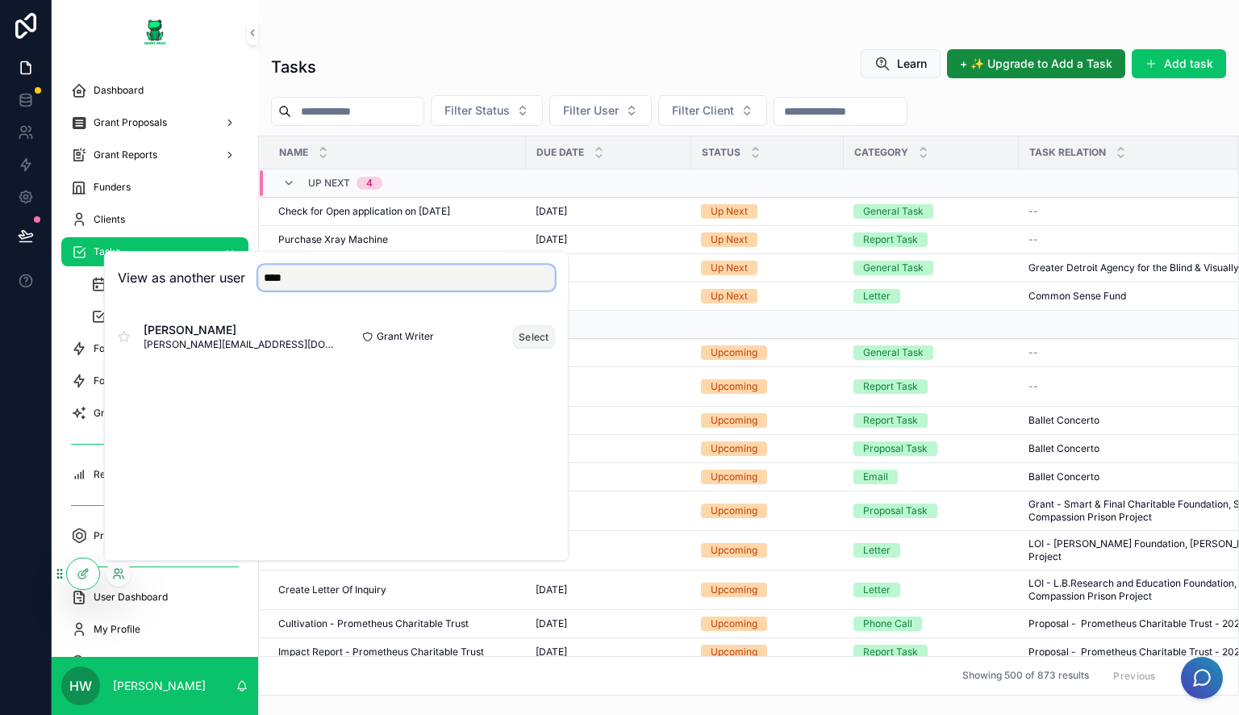
type input "****"
click at [537, 332] on button "Select" at bounding box center [534, 336] width 42 height 23
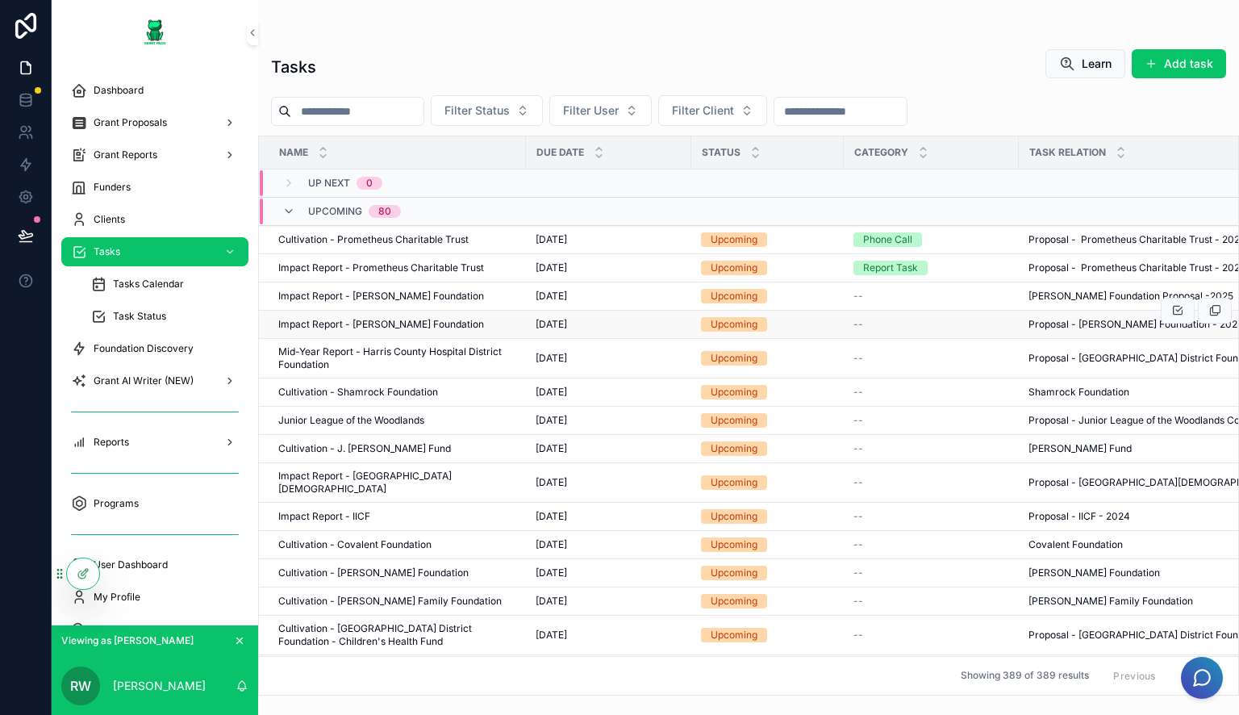
click at [455, 321] on span "Impact Report - [PERSON_NAME] Foundation" at bounding box center [381, 324] width 206 height 13
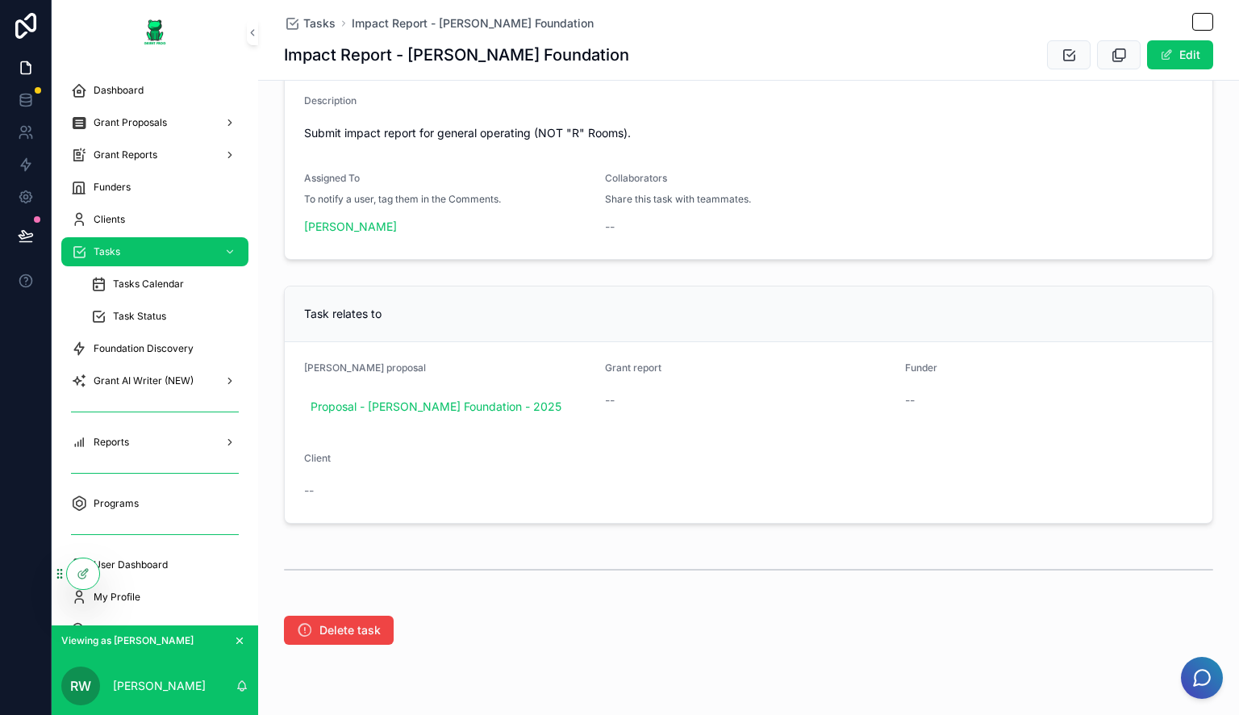
scroll to position [403, 0]
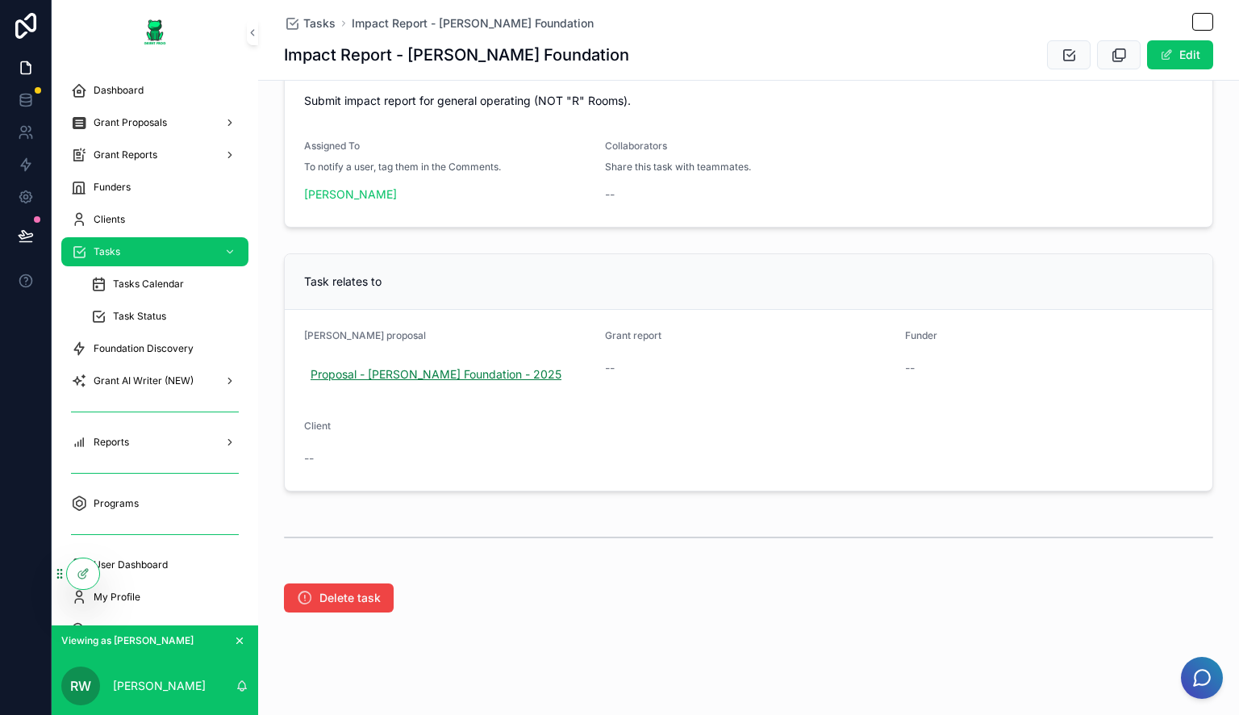
click at [503, 379] on span "Proposal - [PERSON_NAME] Foundation - 2025" at bounding box center [436, 374] width 251 height 16
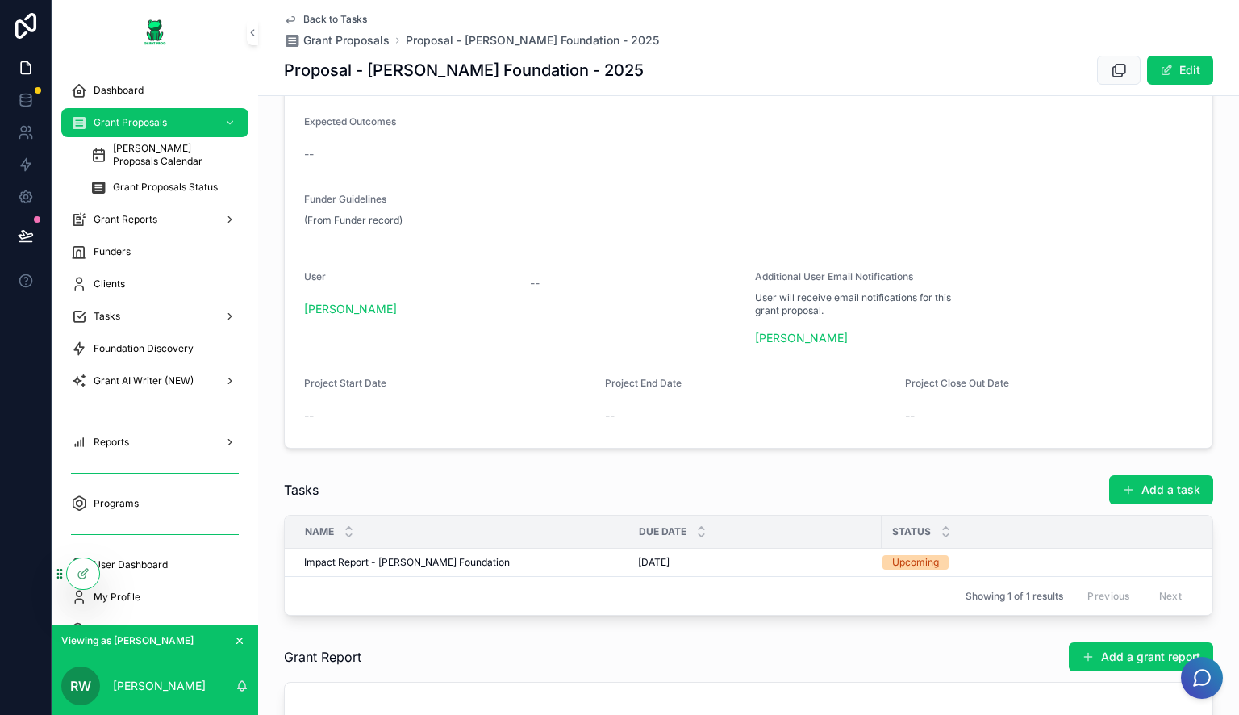
scroll to position [968, 0]
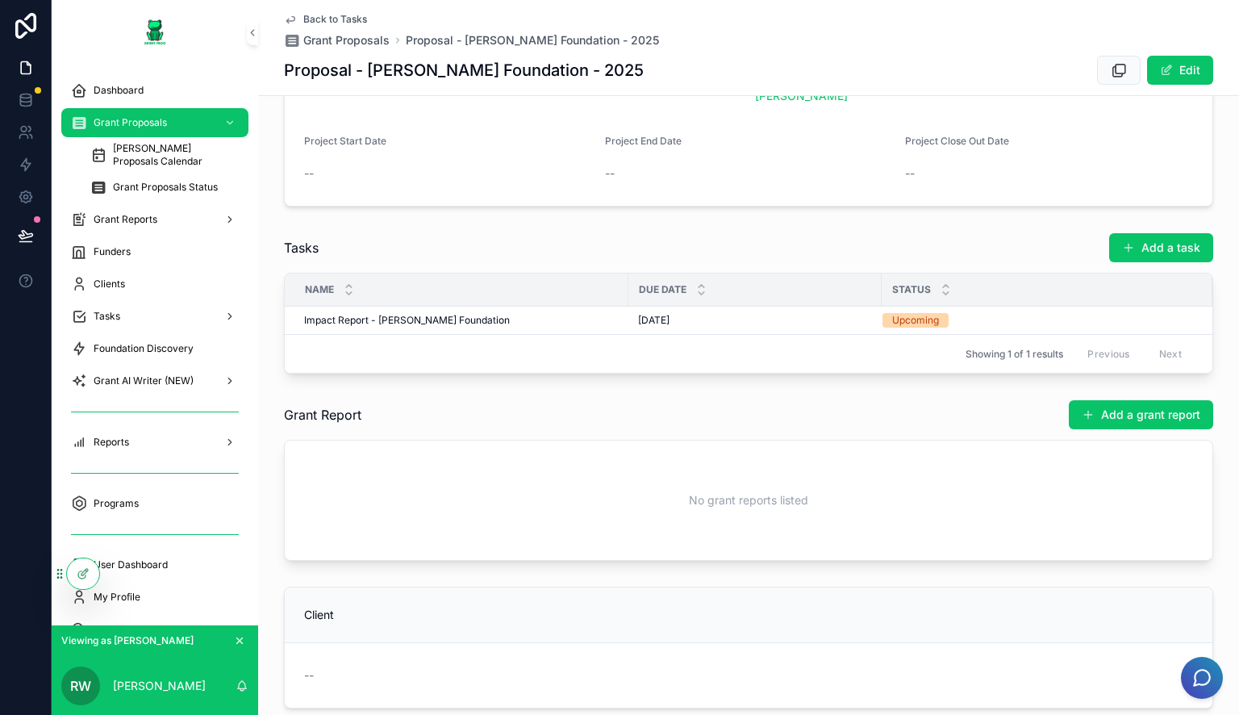
scroll to position [410, 0]
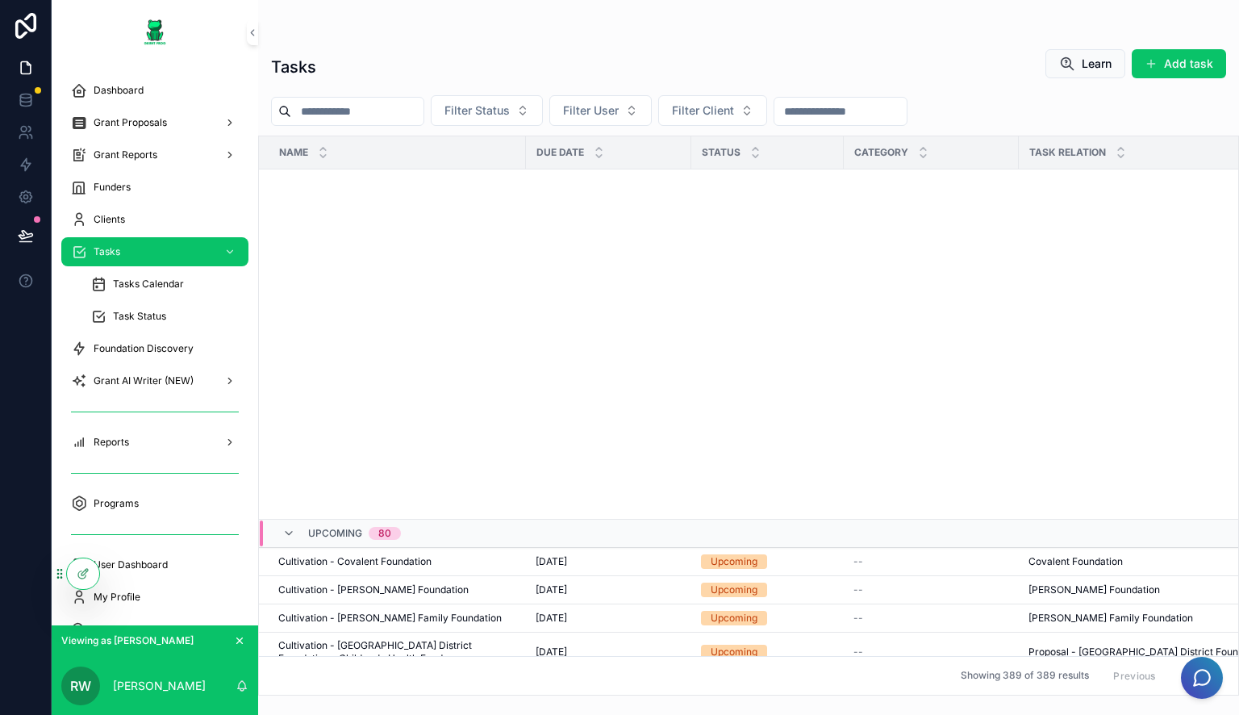
scroll to position [664, 0]
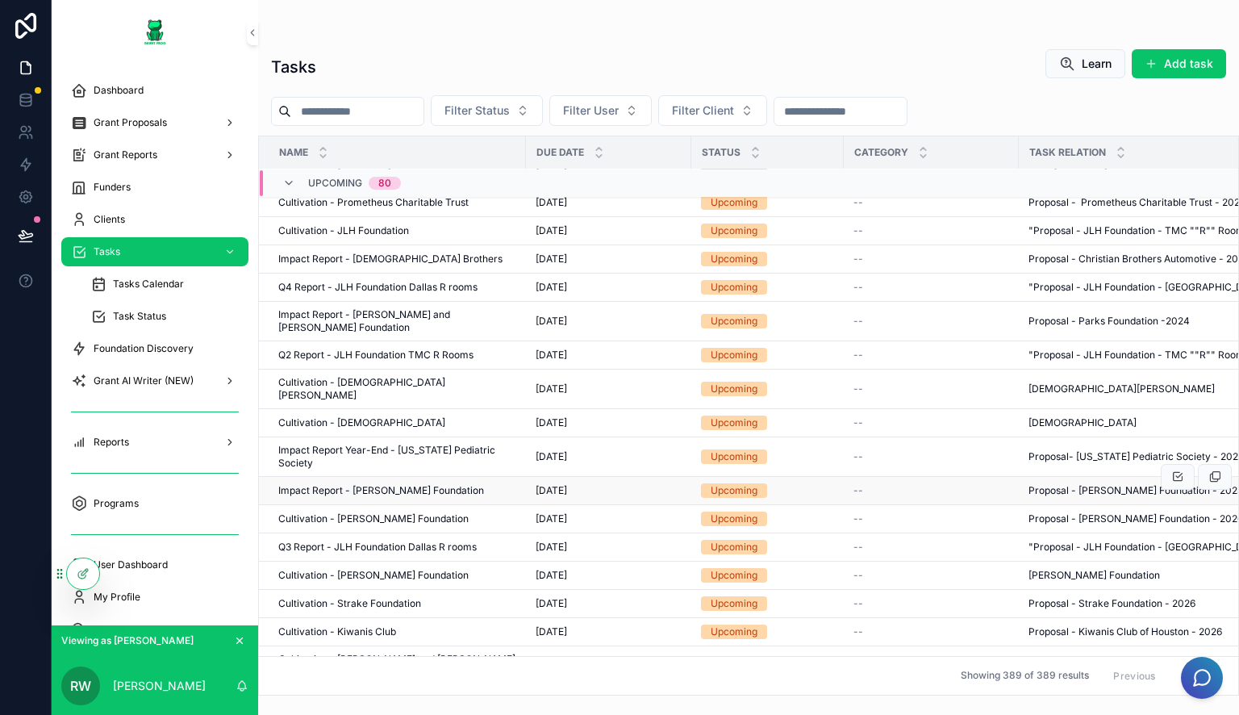
click at [447, 484] on span "Impact Report - [PERSON_NAME] Foundation" at bounding box center [381, 490] width 206 height 13
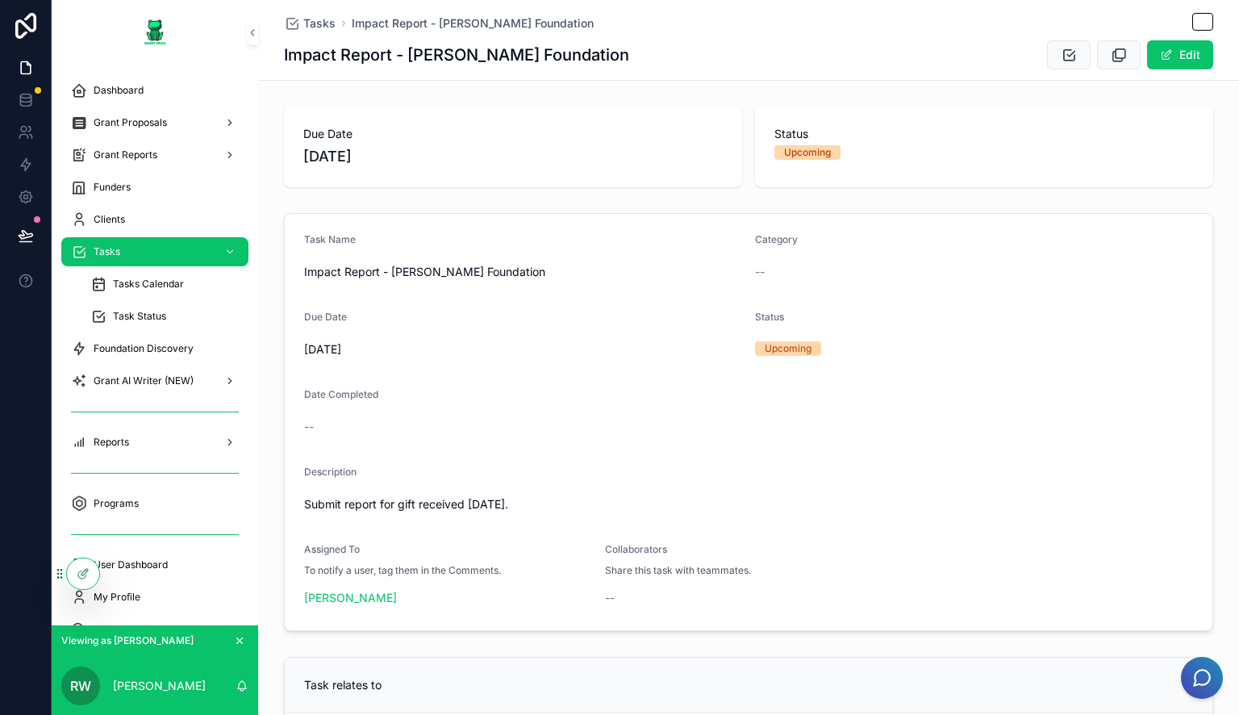
scroll to position [410, 0]
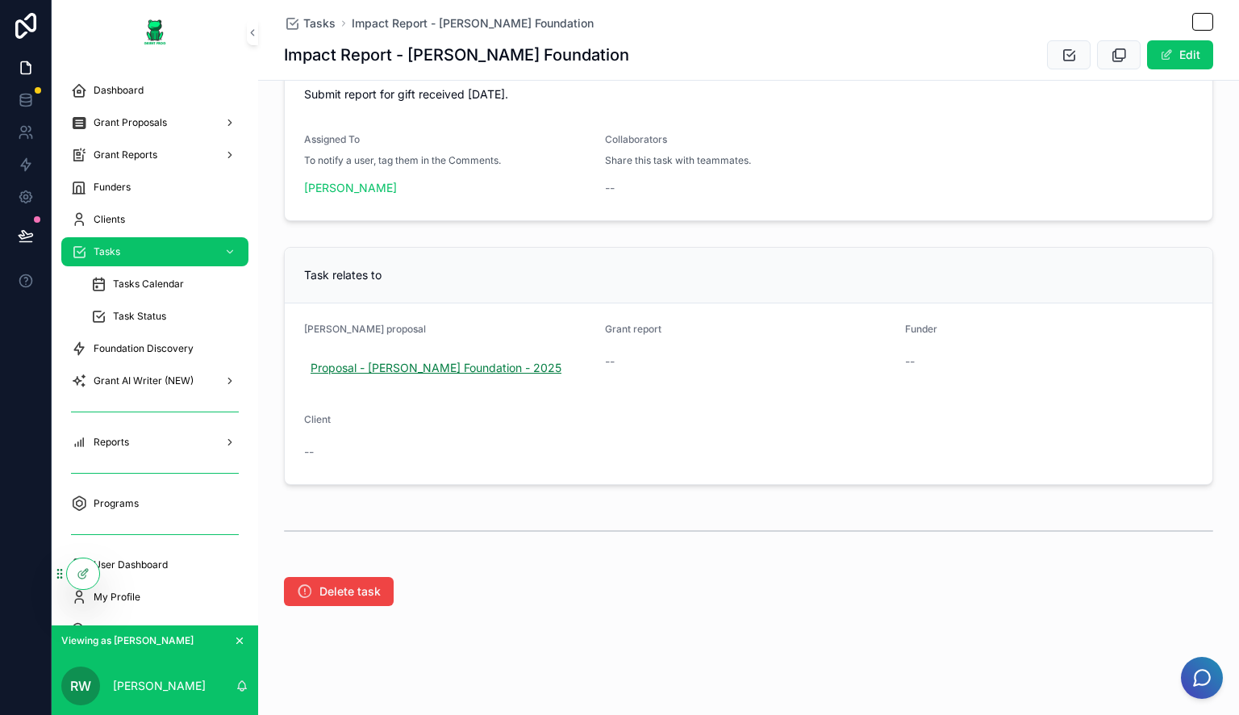
click at [504, 367] on span "Proposal - [PERSON_NAME] Foundation - 2025" at bounding box center [436, 368] width 251 height 16
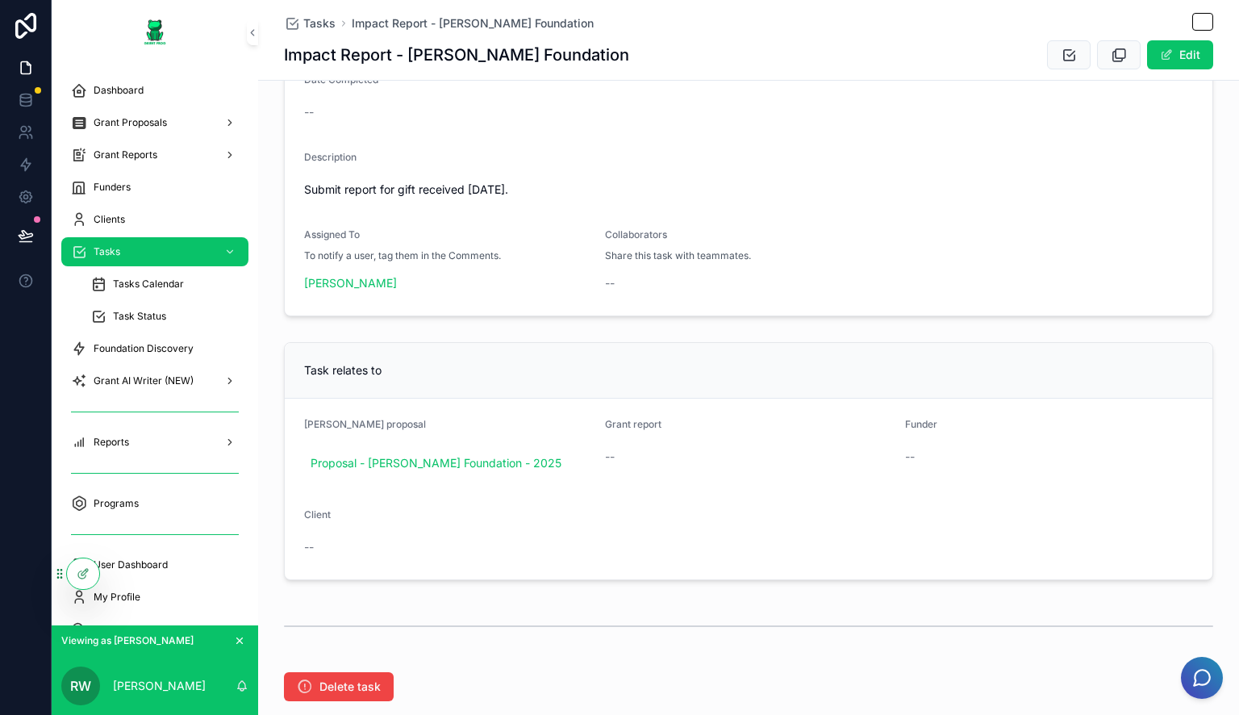
scroll to position [410, 0]
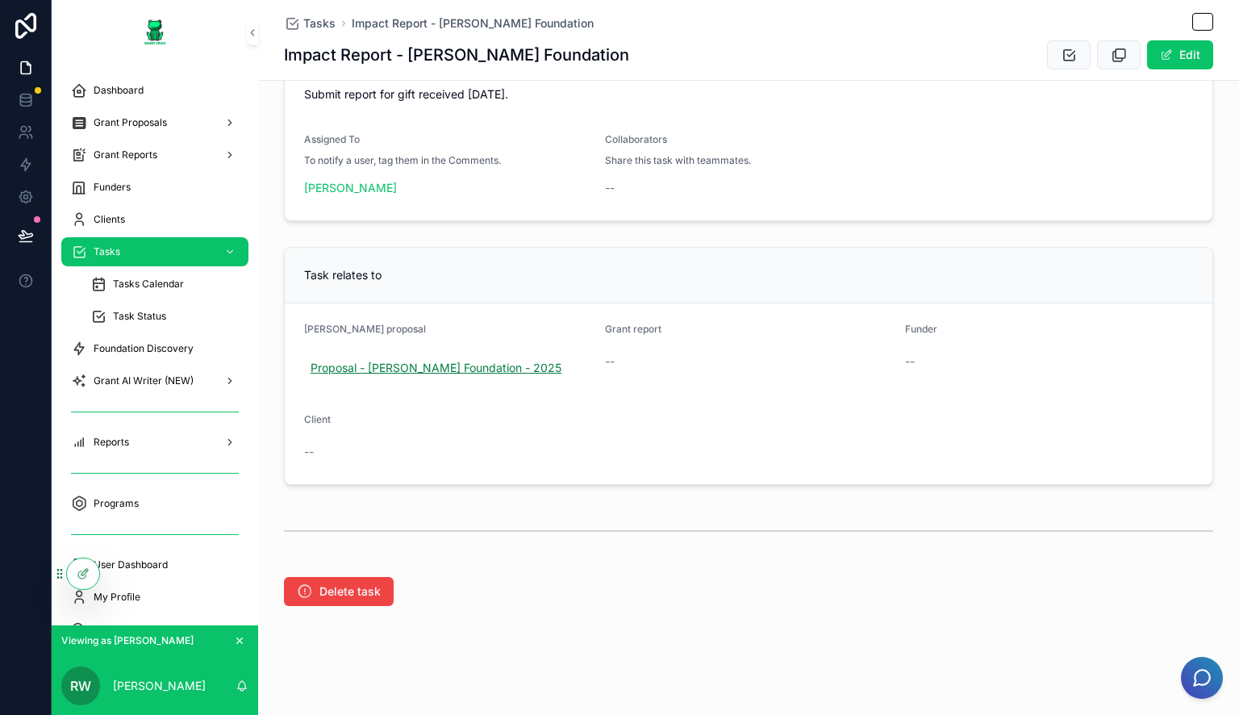
click at [477, 366] on span "Proposal - [PERSON_NAME] Foundation - 2025" at bounding box center [436, 368] width 251 height 16
